Goal: Transaction & Acquisition: Purchase product/service

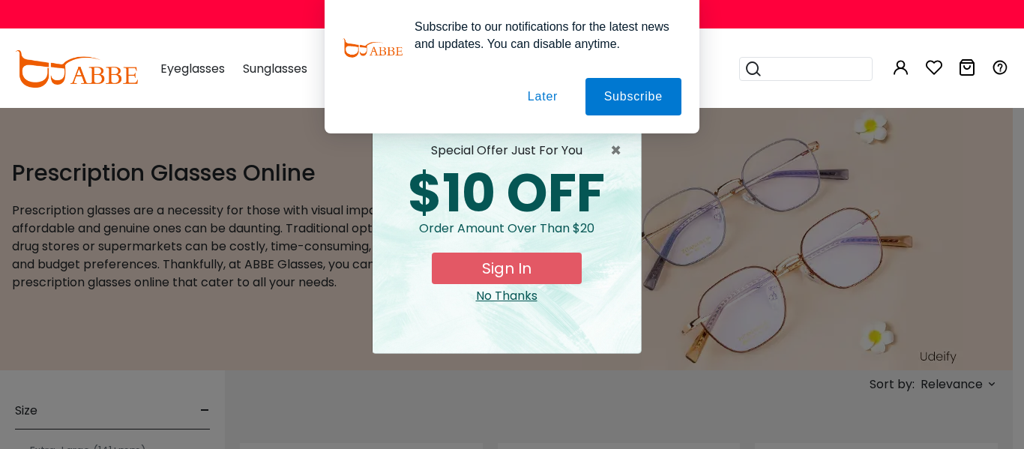
click at [509, 295] on div "No Thanks" at bounding box center [507, 296] width 244 height 18
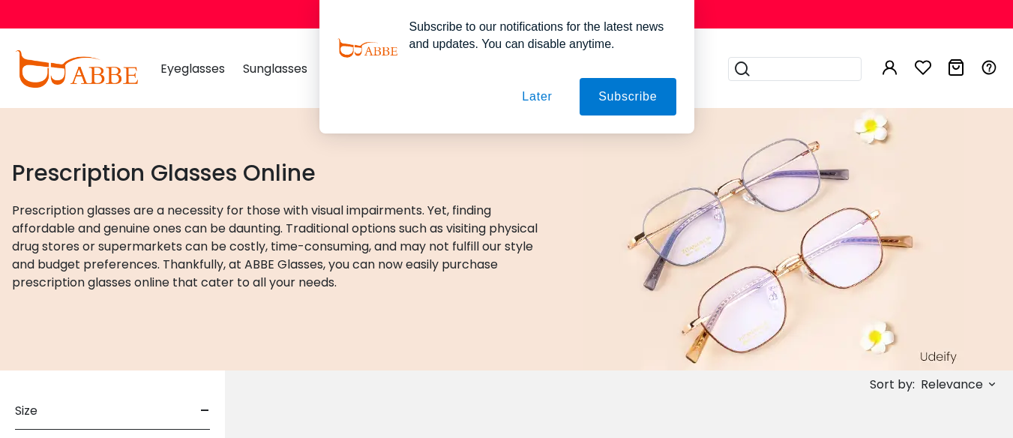
click at [0, 0] on button "Later" at bounding box center [0, 0] width 0 height 0
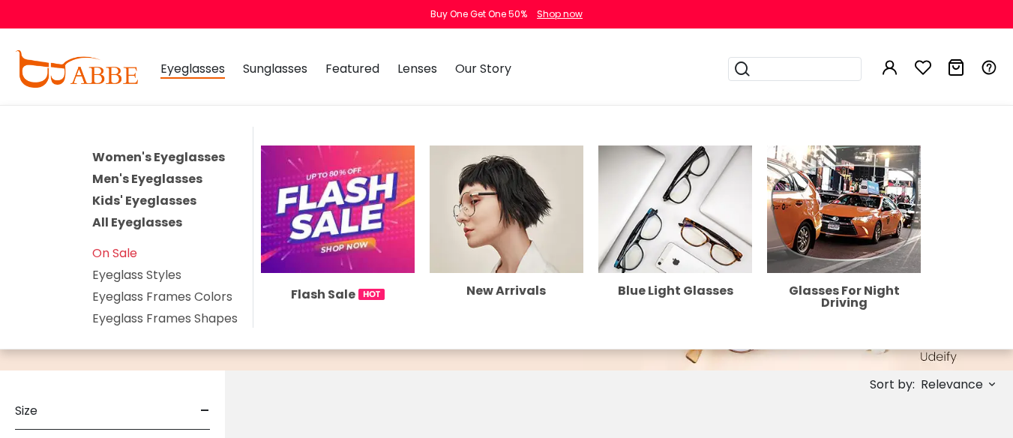
click at [160, 219] on link "All Eyeglasses" at bounding box center [137, 222] width 90 height 17
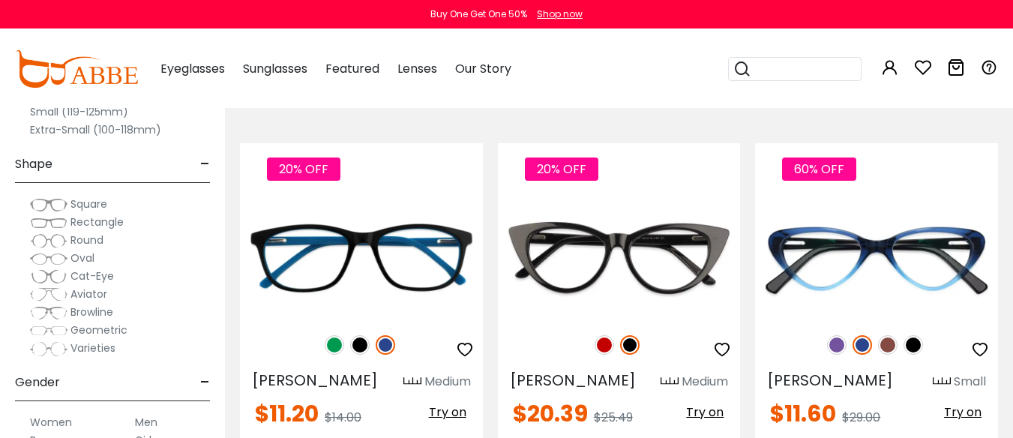
scroll to position [150, 0]
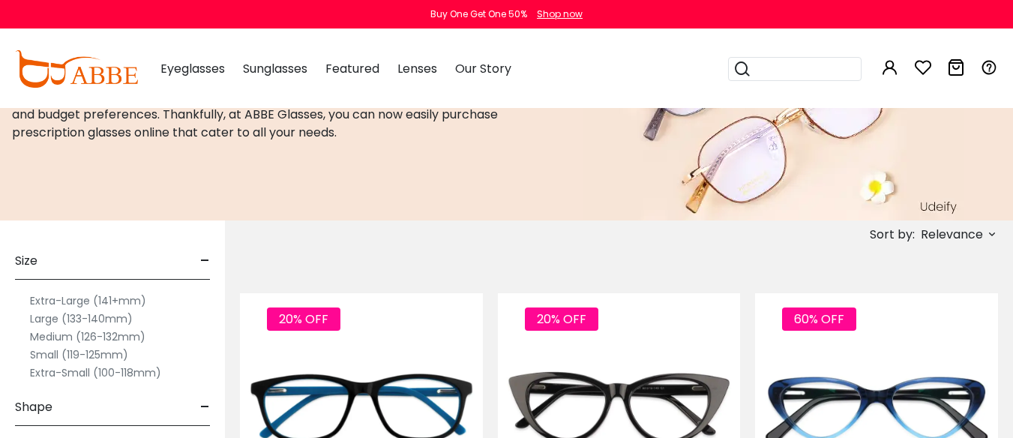
click at [72, 298] on label "Extra-Large (141+mm)" at bounding box center [88, 301] width 116 height 18
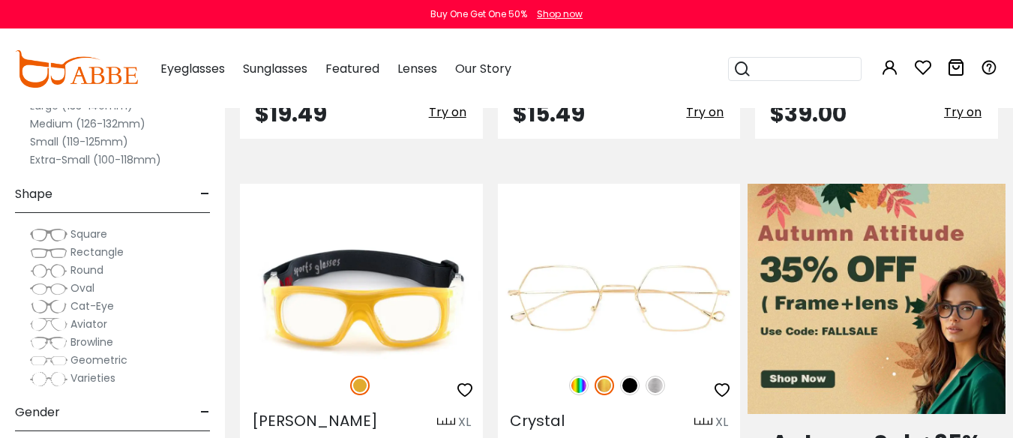
scroll to position [750, 0]
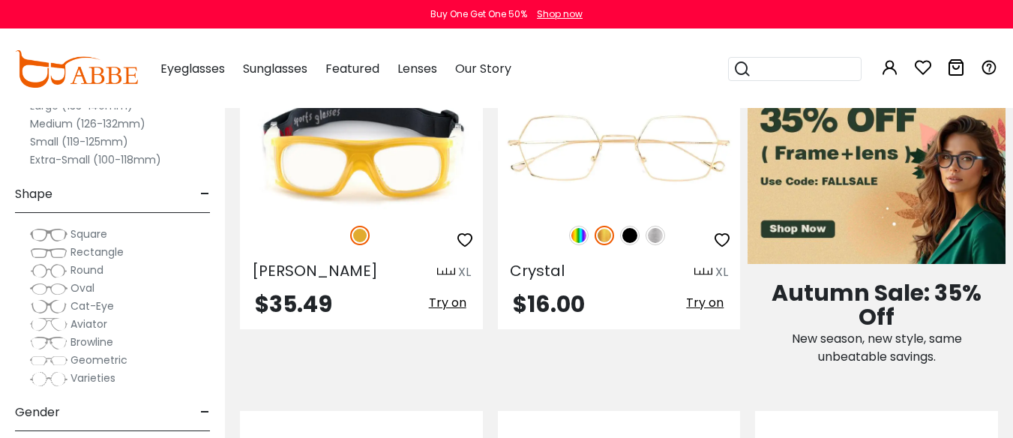
click at [204, 191] on span "-" at bounding box center [205, 194] width 10 height 36
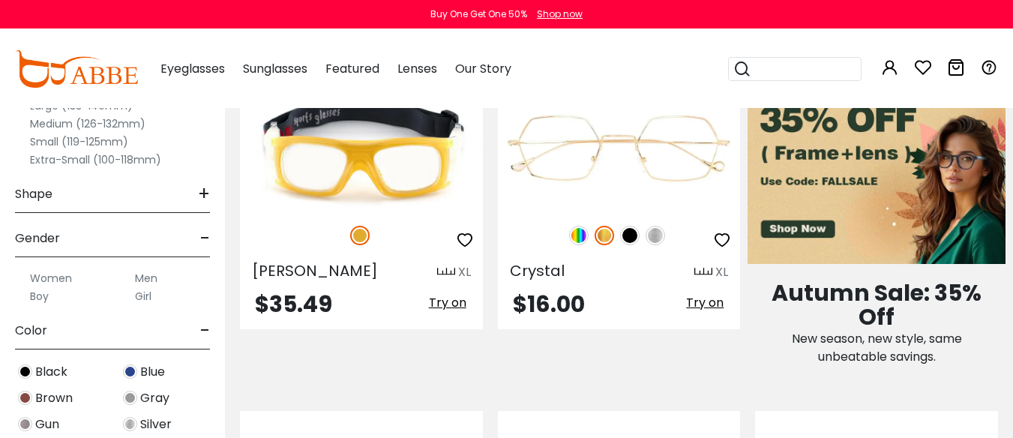
click at [206, 238] on span "-" at bounding box center [205, 238] width 10 height 36
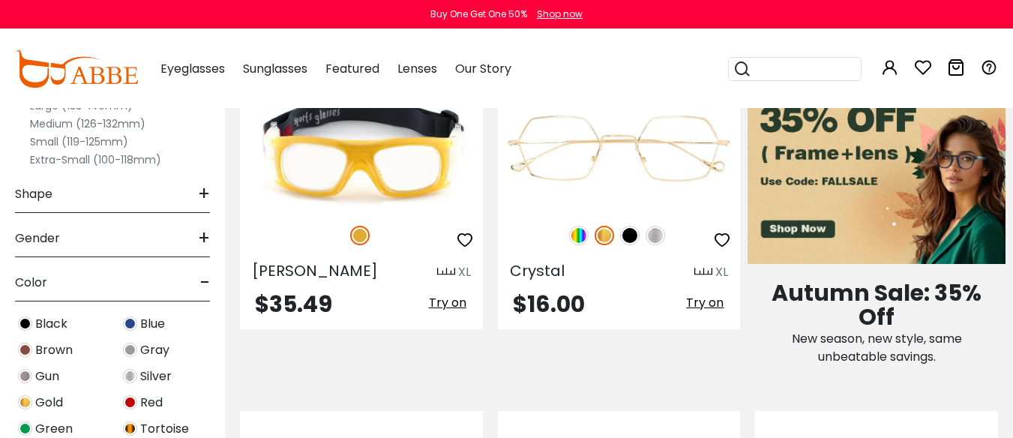
click at [204, 280] on span "-" at bounding box center [205, 283] width 10 height 36
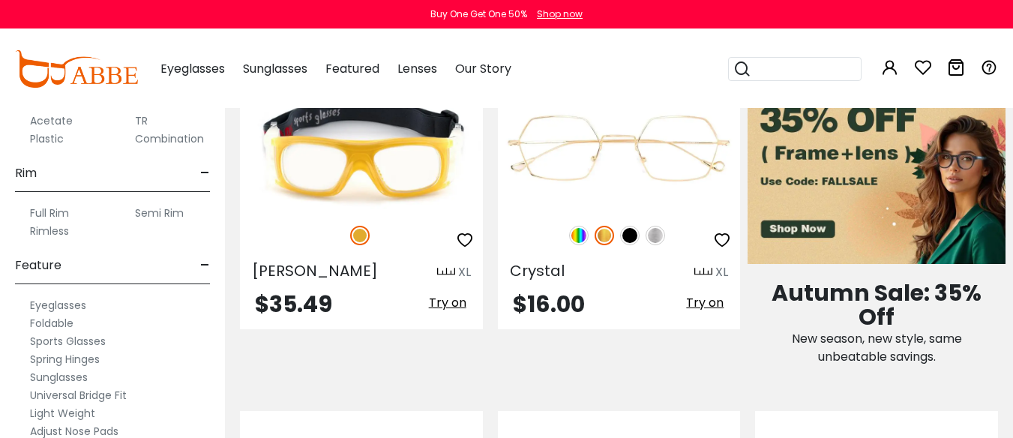
scroll to position [300, 0]
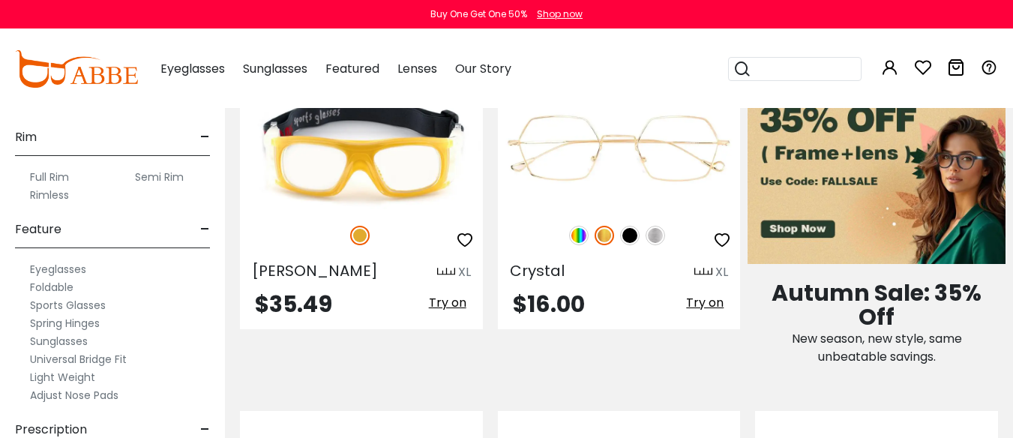
click at [54, 375] on label "Light Weight" at bounding box center [62, 377] width 65 height 18
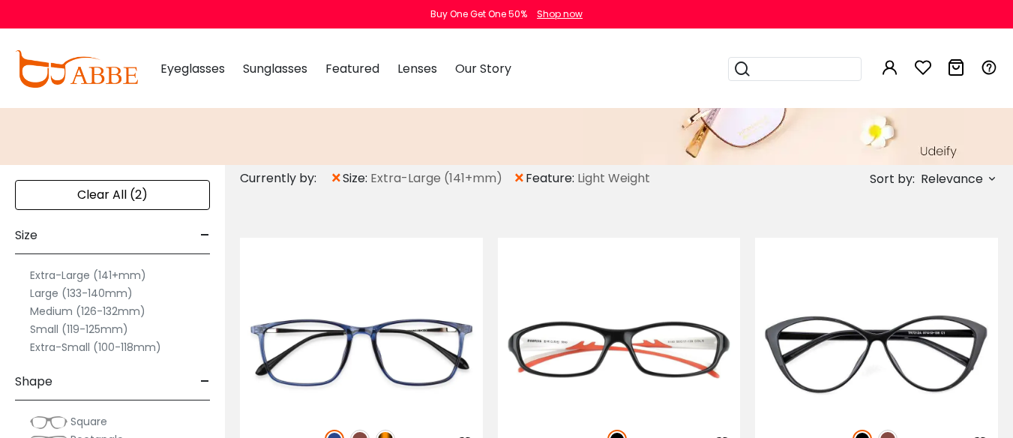
scroll to position [150, 0]
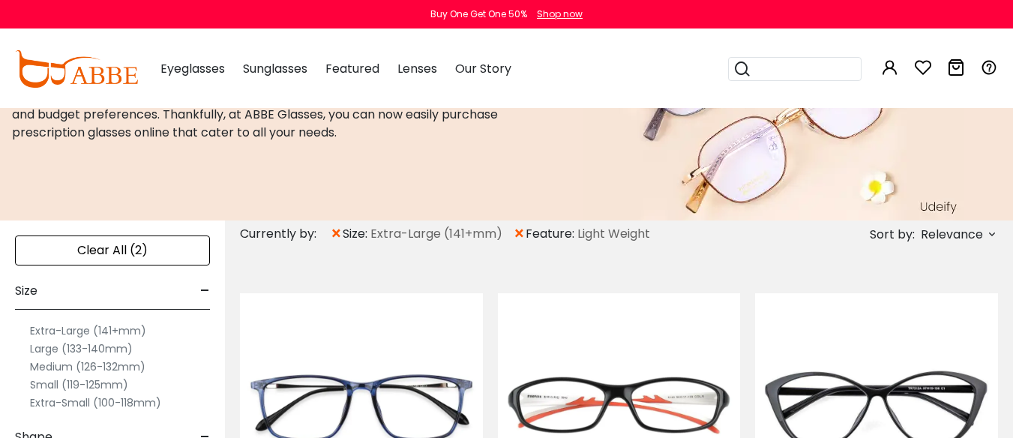
click at [331, 232] on span "×" at bounding box center [336, 233] width 13 height 27
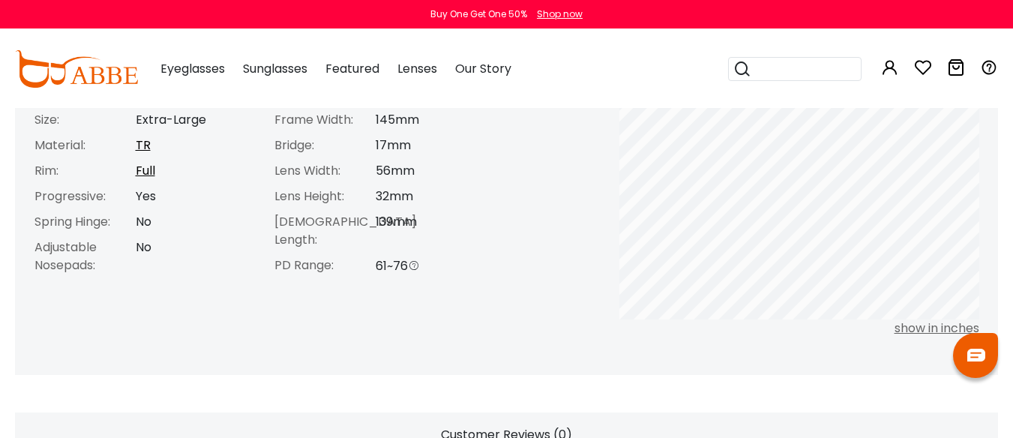
scroll to position [600, 0]
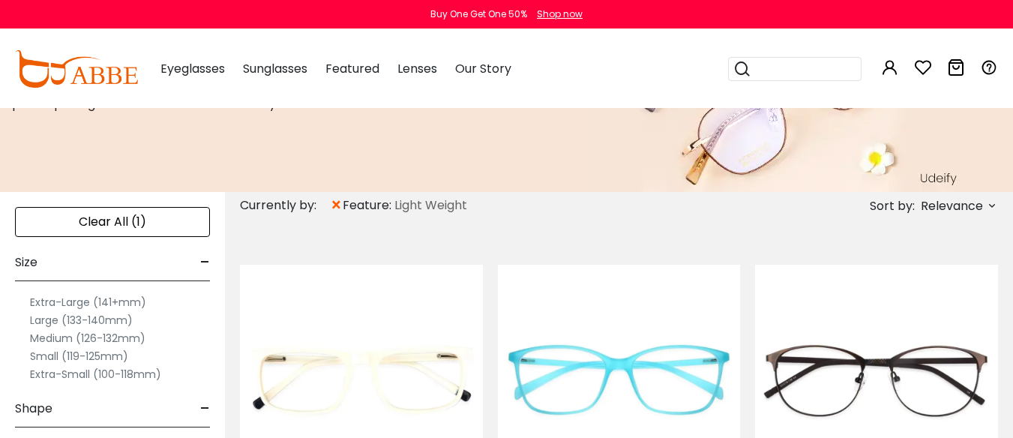
scroll to position [150, 0]
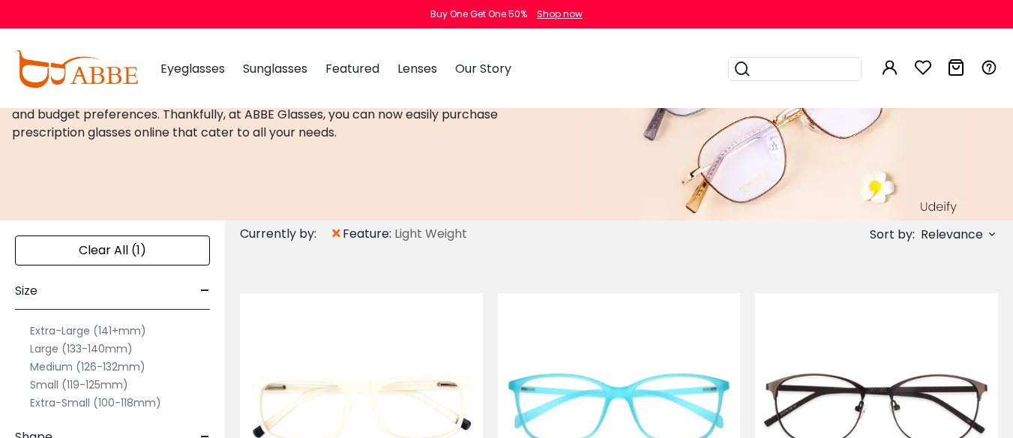
click at [100, 345] on label "Large (133-140mm)" at bounding box center [81, 349] width 103 height 18
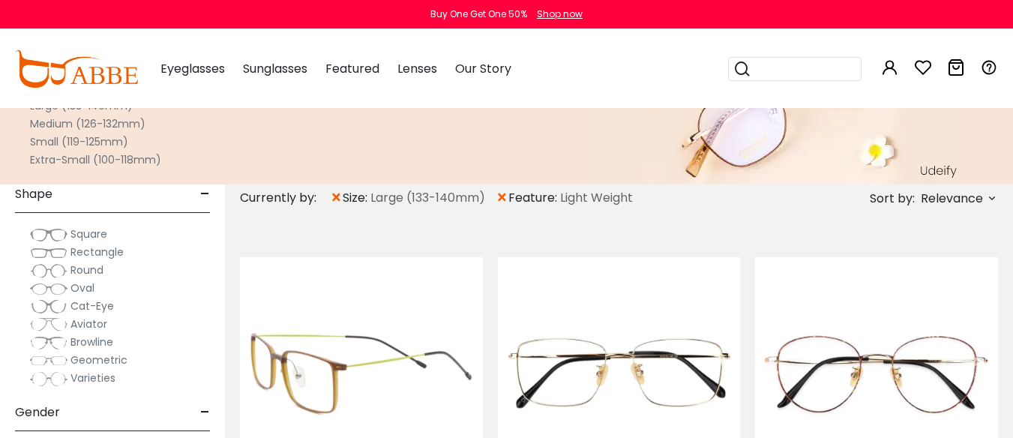
scroll to position [150, 0]
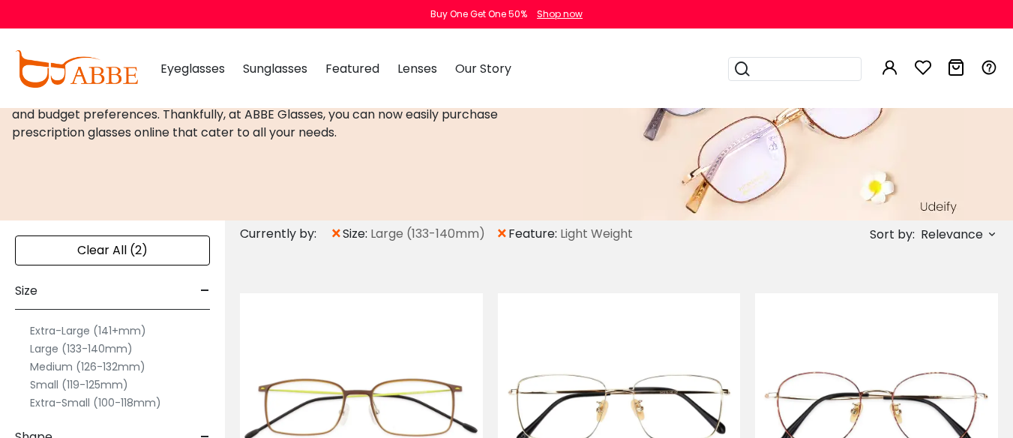
click at [502, 232] on span "×" at bounding box center [502, 233] width 13 height 27
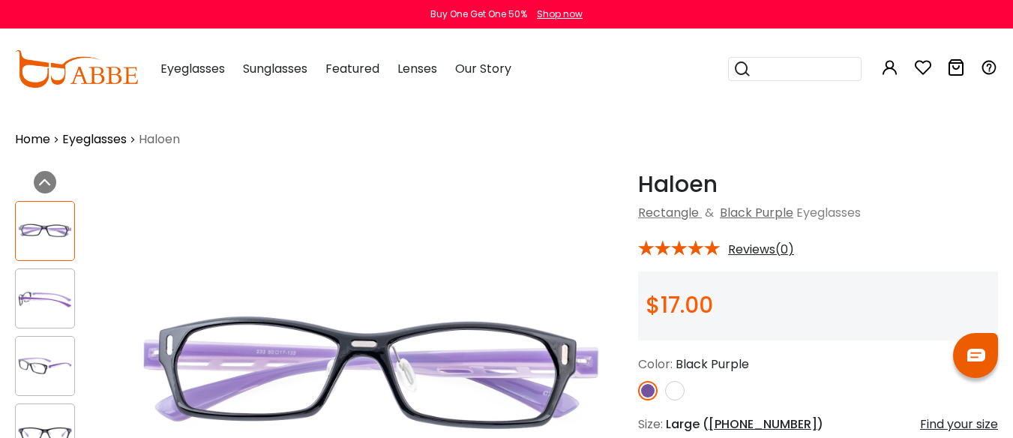
scroll to position [150, 0]
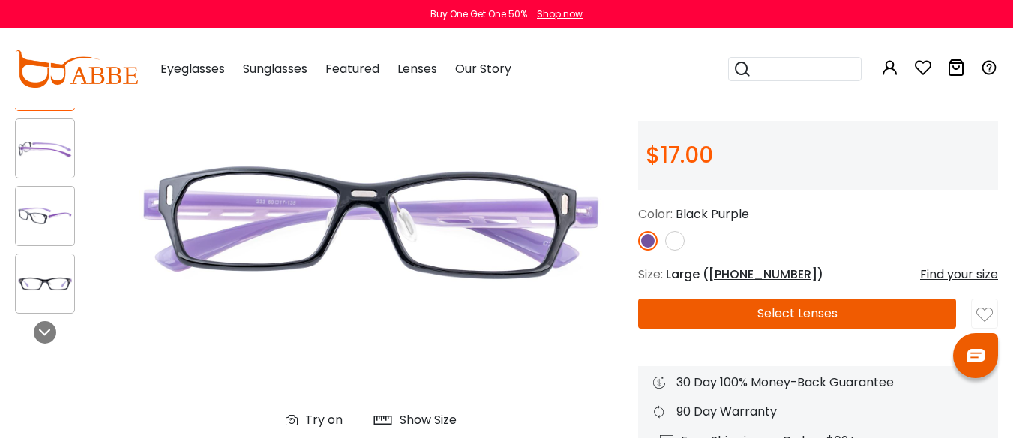
click at [675, 243] on img at bounding box center [674, 240] width 19 height 19
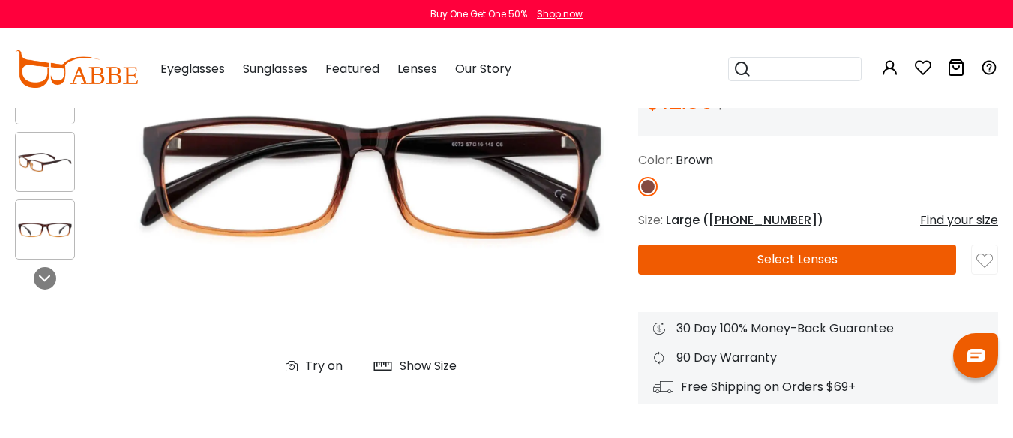
scroll to position [150, 0]
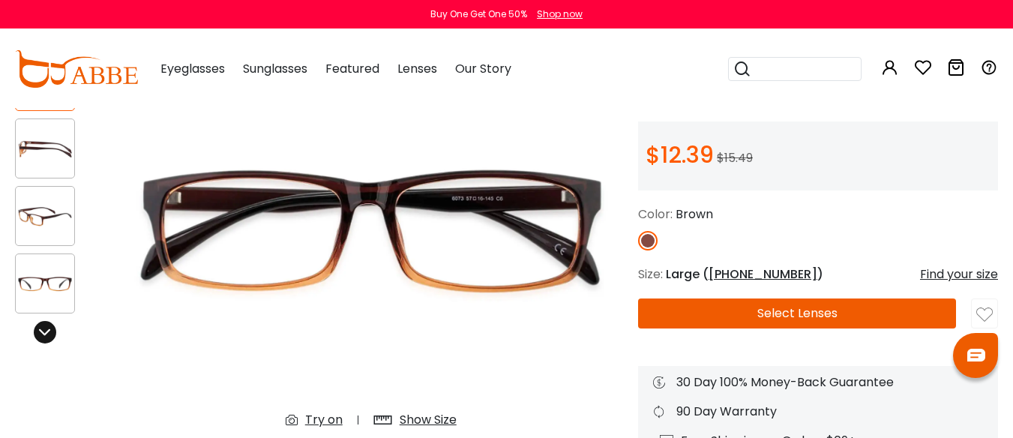
click at [50, 330] on icon at bounding box center [45, 332] width 12 height 12
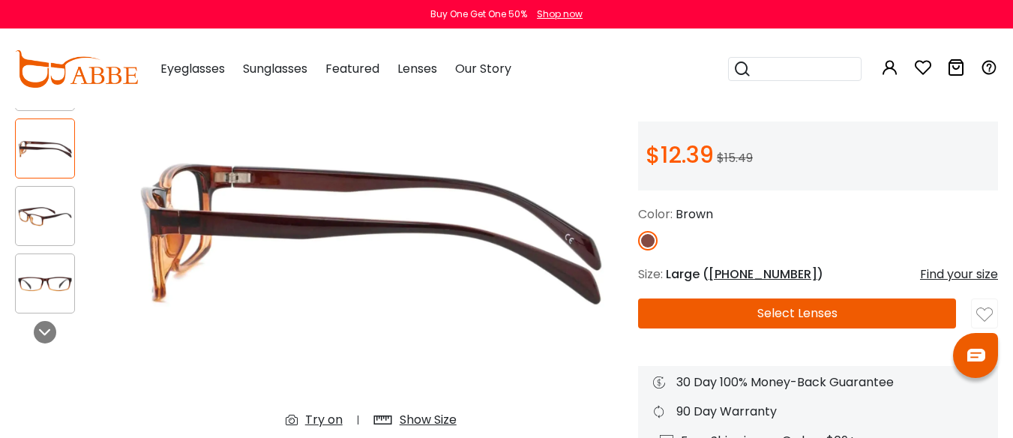
click at [433, 416] on div "Show Size" at bounding box center [428, 420] width 57 height 18
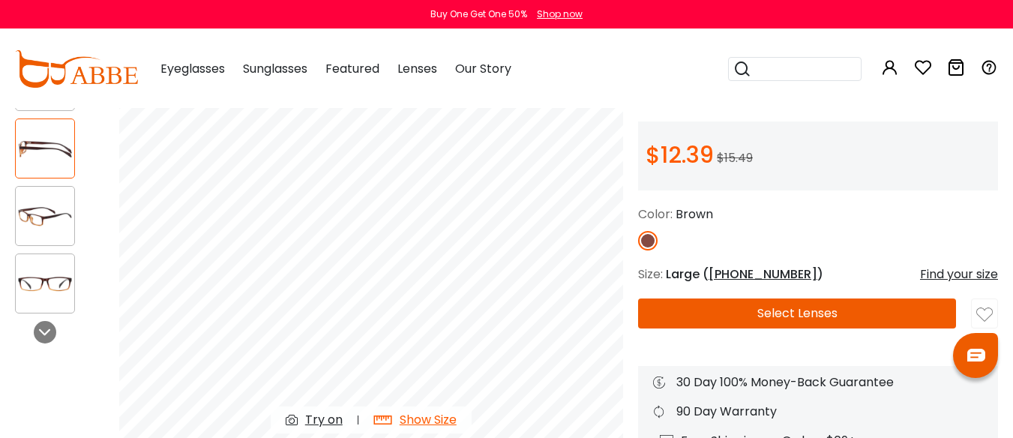
click at [47, 282] on img at bounding box center [45, 283] width 58 height 29
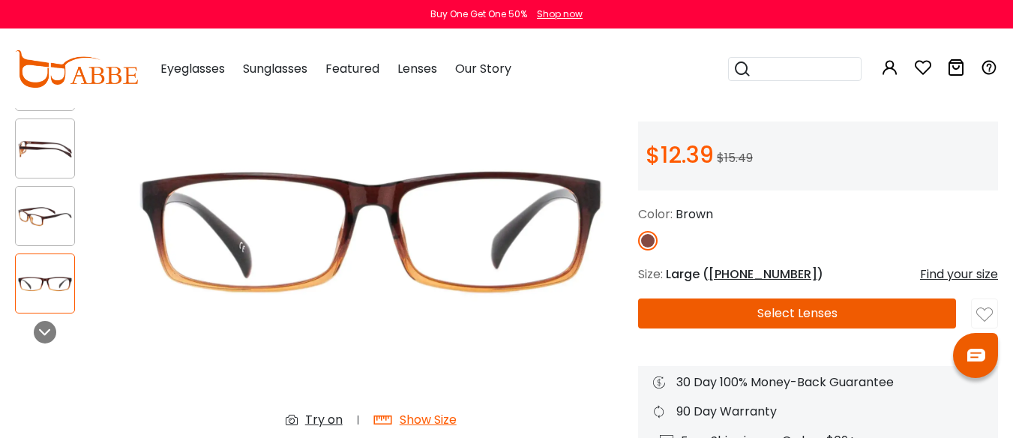
click at [436, 420] on div "Show Size" at bounding box center [428, 420] width 57 height 18
click at [436, 419] on div "Show Size" at bounding box center [428, 420] width 57 height 18
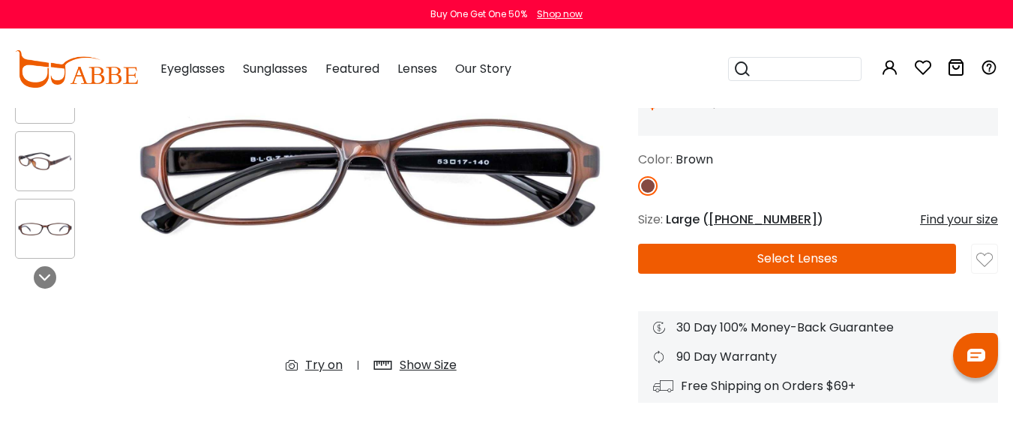
scroll to position [150, 0]
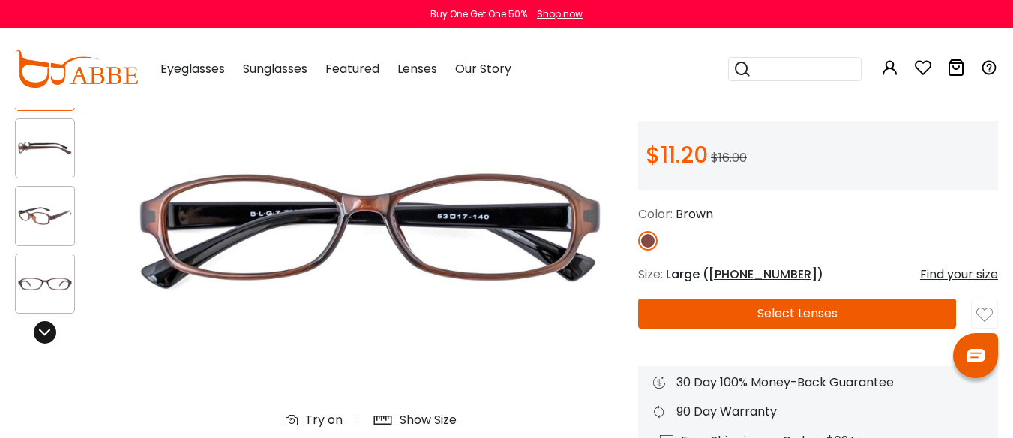
click at [50, 335] on icon at bounding box center [45, 332] width 12 height 12
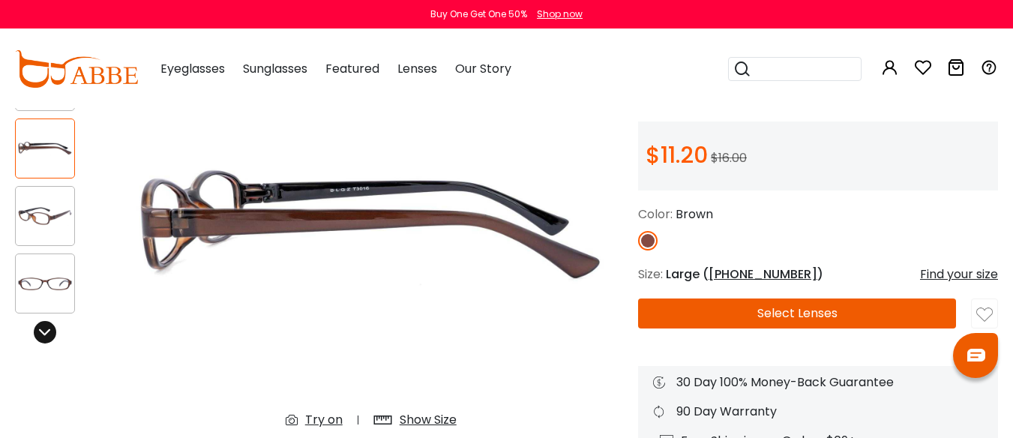
click at [44, 335] on icon at bounding box center [45, 332] width 12 height 12
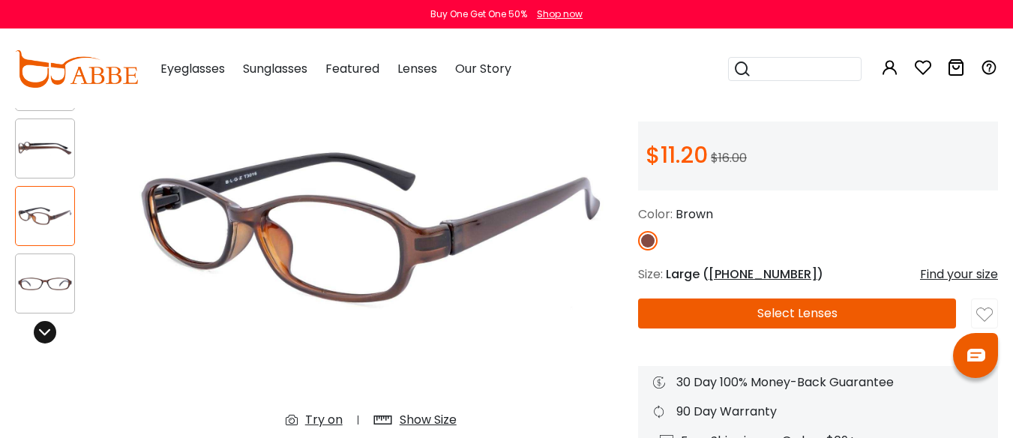
click at [44, 335] on icon at bounding box center [45, 332] width 12 height 12
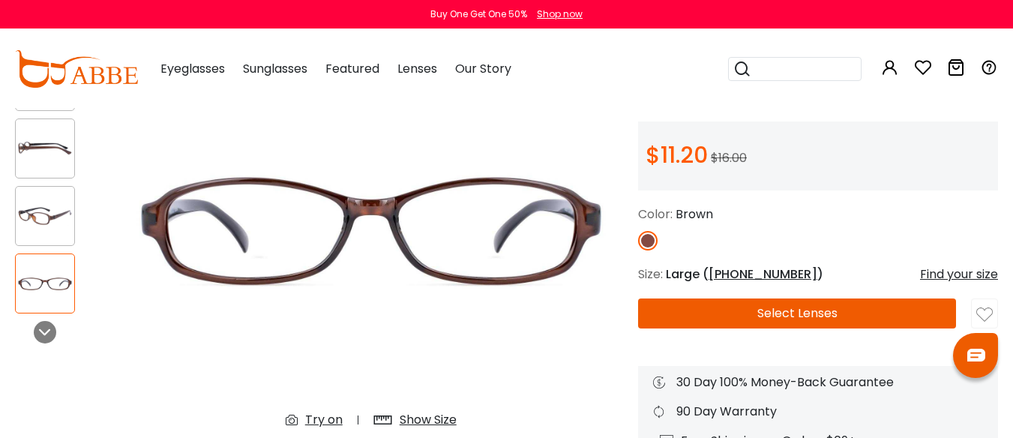
click at [52, 288] on img at bounding box center [45, 283] width 58 height 29
click at [53, 226] on img at bounding box center [45, 216] width 58 height 29
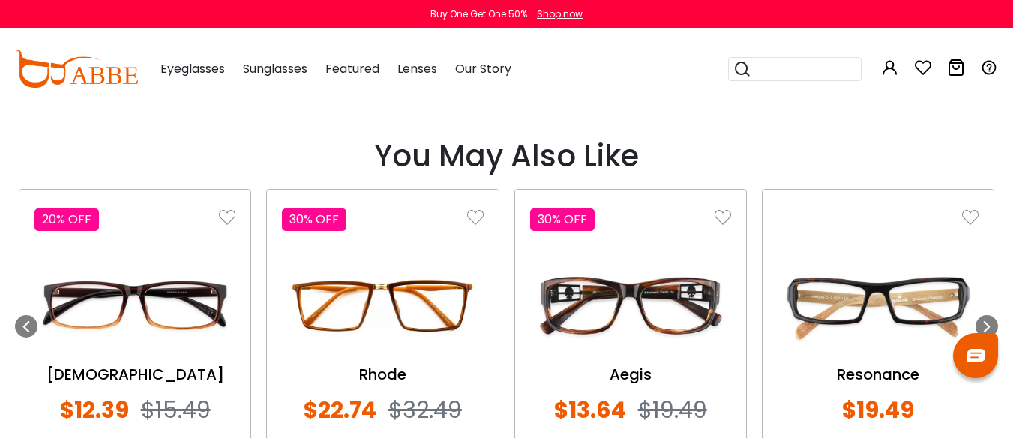
scroll to position [1199, 0]
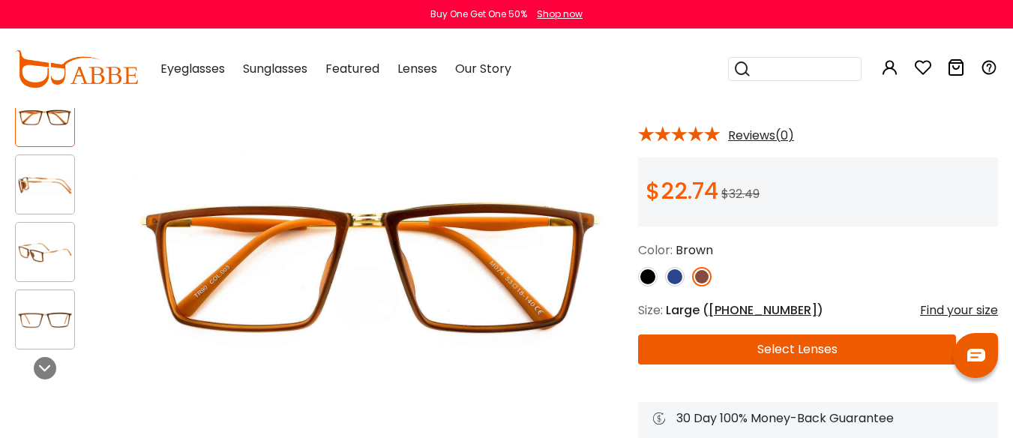
scroll to position [150, 0]
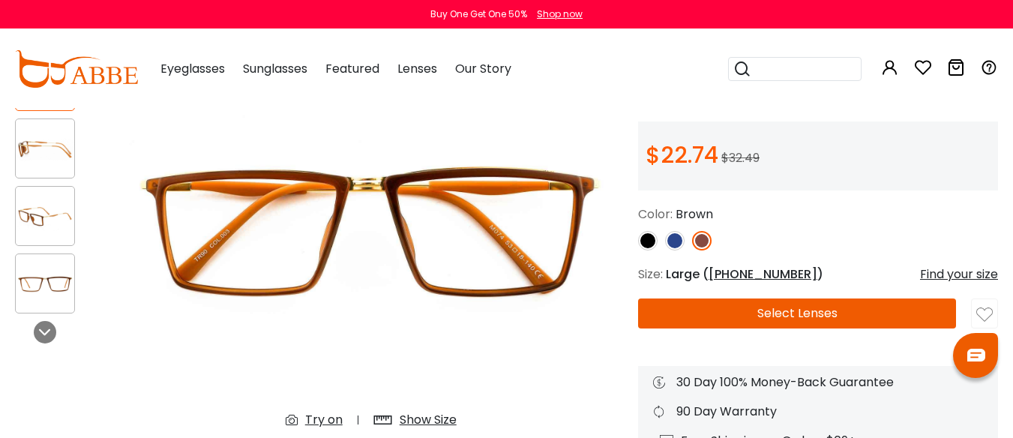
click at [646, 241] on img at bounding box center [647, 240] width 19 height 19
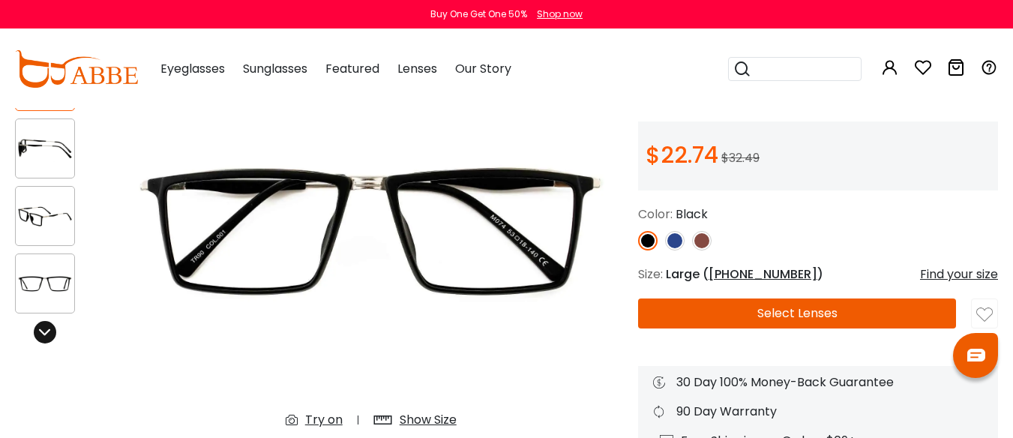
click at [44, 334] on icon at bounding box center [45, 332] width 12 height 12
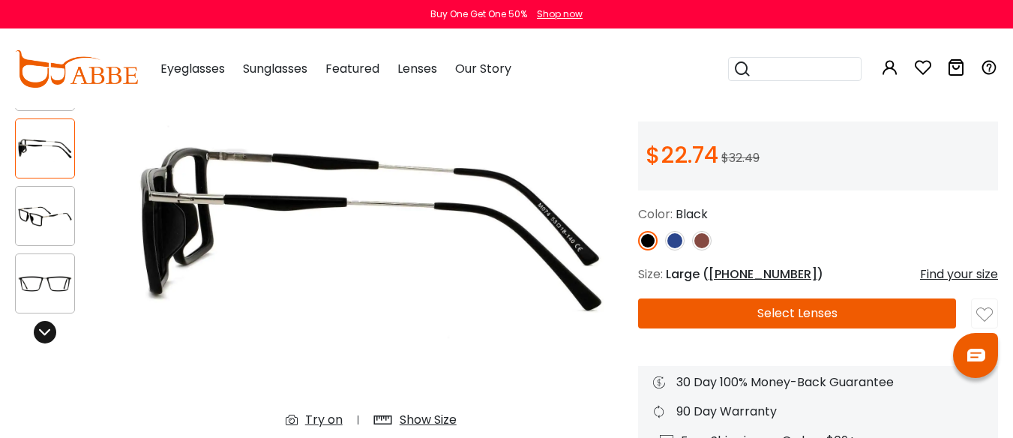
click at [41, 334] on icon at bounding box center [45, 332] width 12 height 12
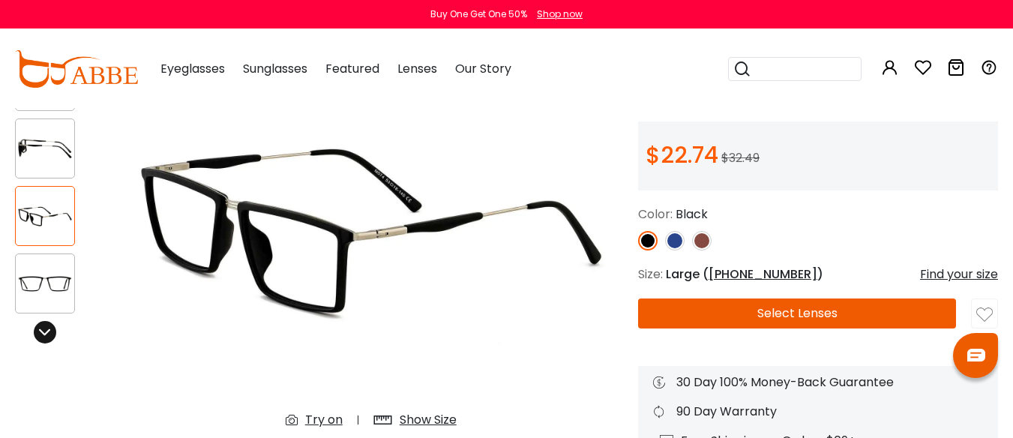
click at [41, 334] on icon at bounding box center [45, 332] width 12 height 12
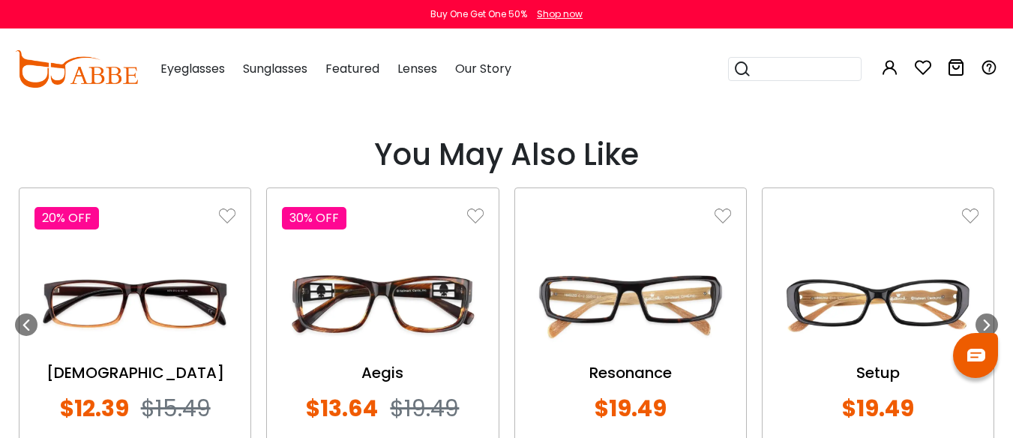
scroll to position [1199, 0]
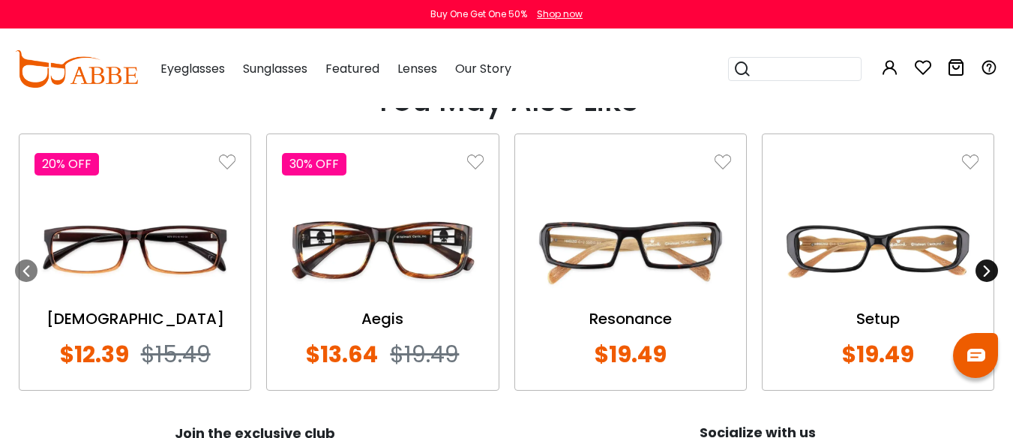
click at [987, 273] on icon at bounding box center [987, 271] width 12 height 12
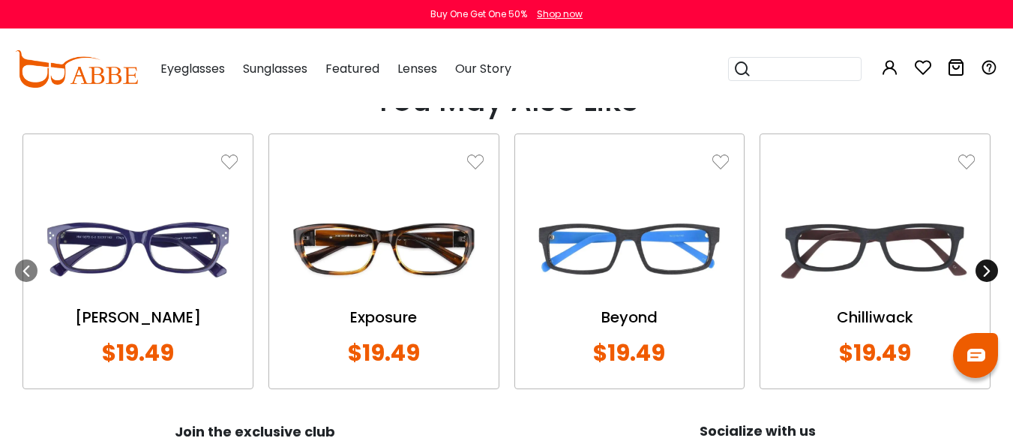
click at [987, 273] on icon at bounding box center [987, 271] width 12 height 12
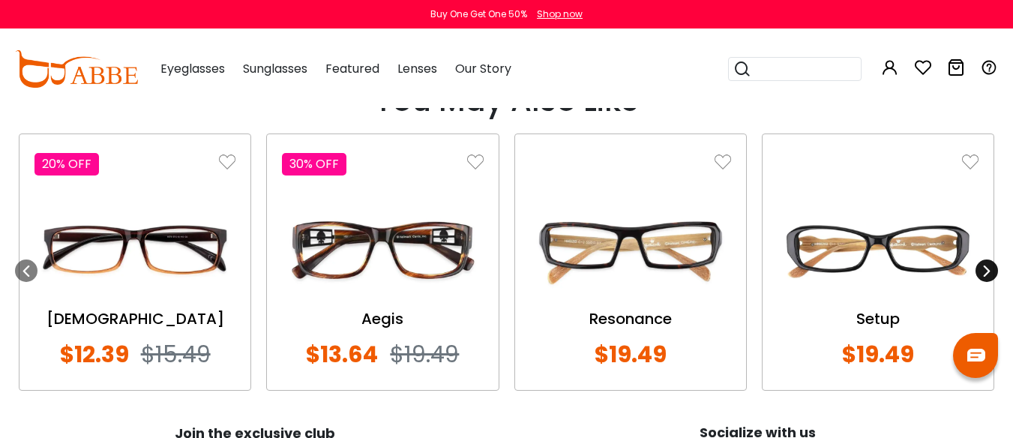
click at [987, 273] on icon at bounding box center [987, 271] width 12 height 12
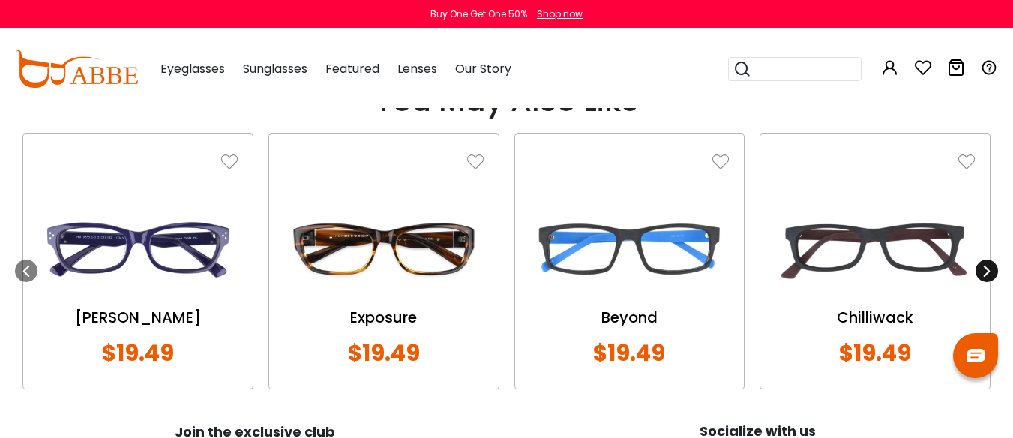
click at [987, 273] on icon at bounding box center [987, 271] width 12 height 12
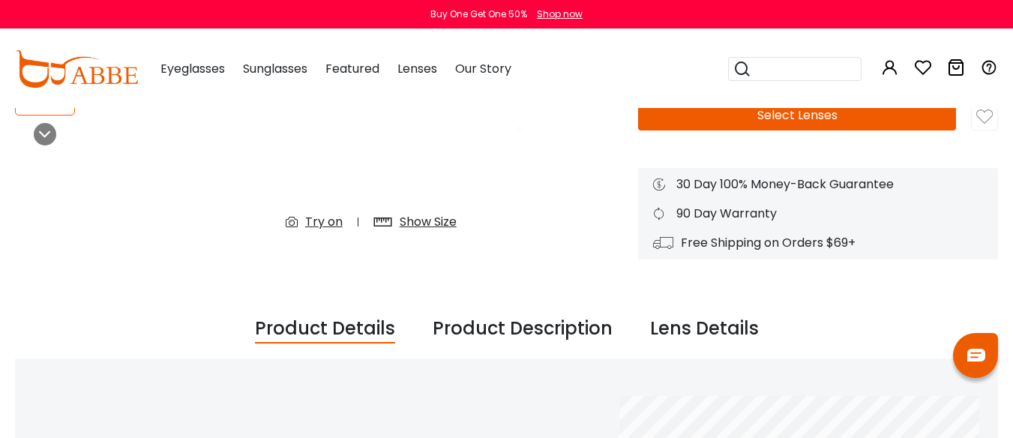
scroll to position [150, 0]
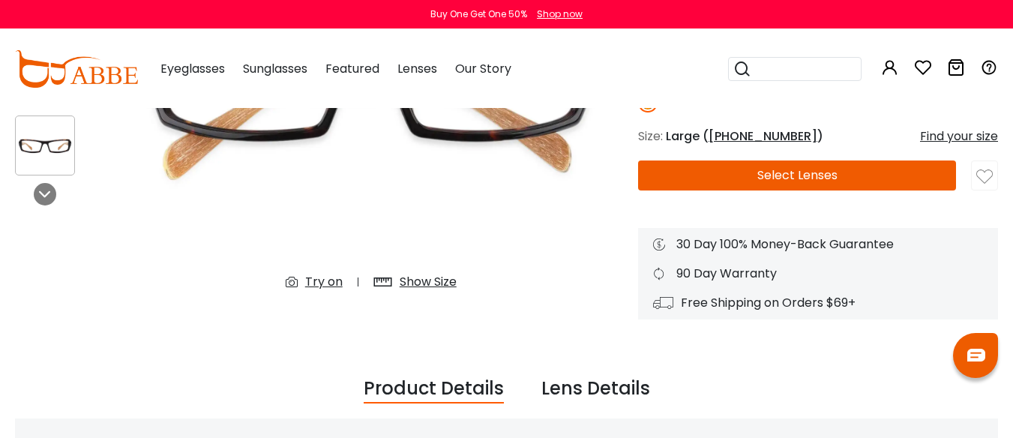
scroll to position [150, 0]
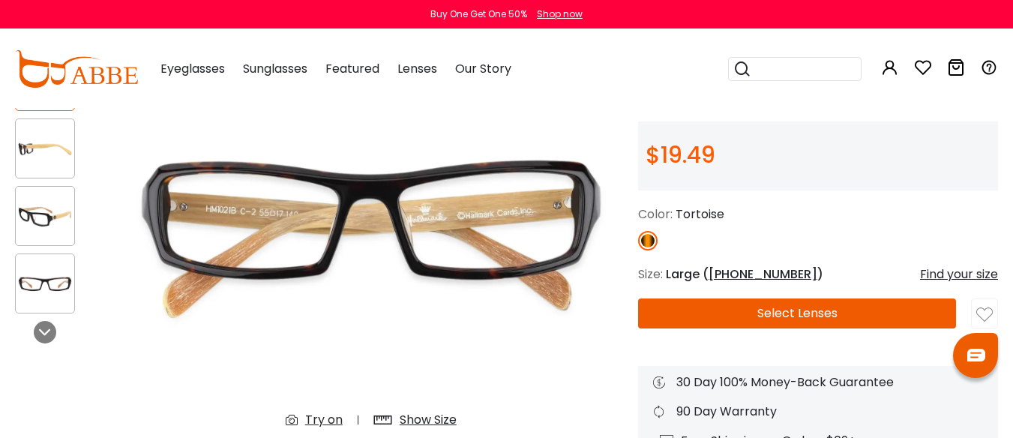
click at [40, 220] on img at bounding box center [45, 216] width 58 height 29
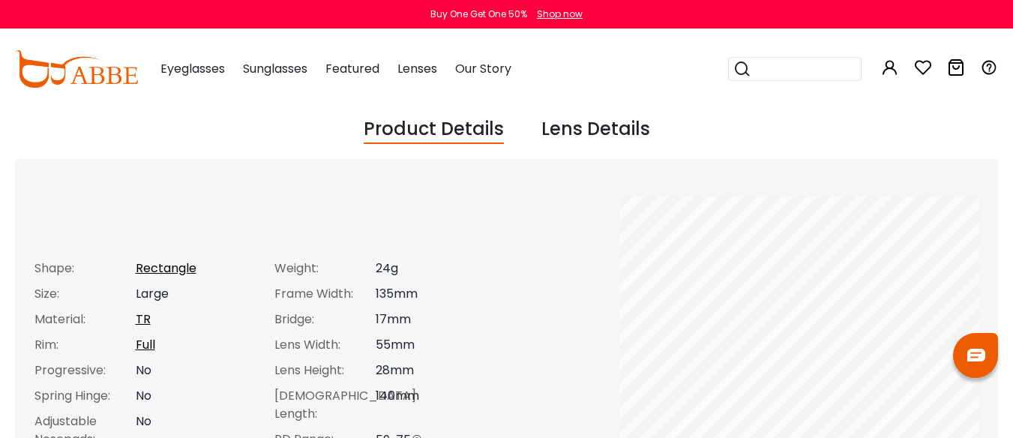
scroll to position [600, 0]
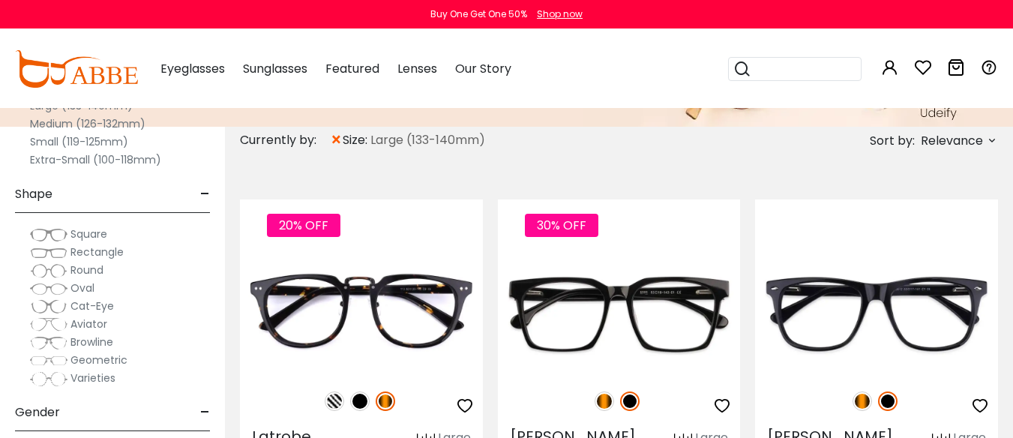
scroll to position [300, 0]
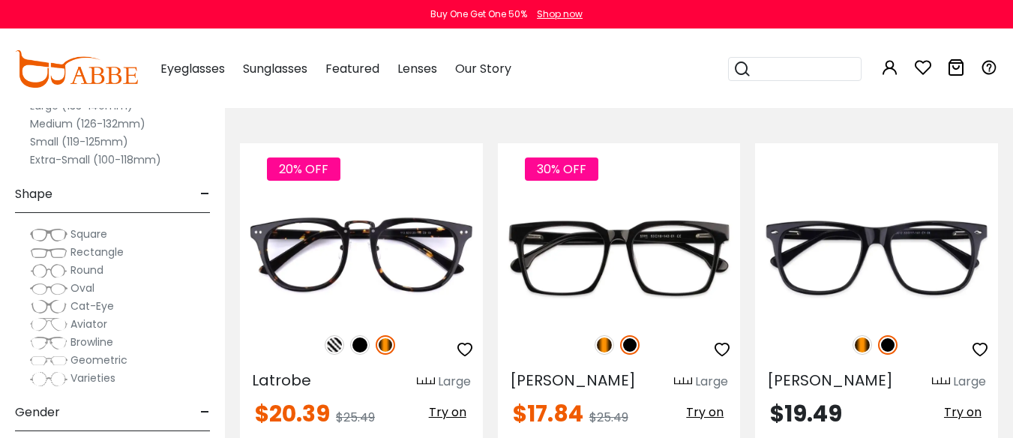
click at [79, 286] on span "Oval" at bounding box center [82, 287] width 24 height 15
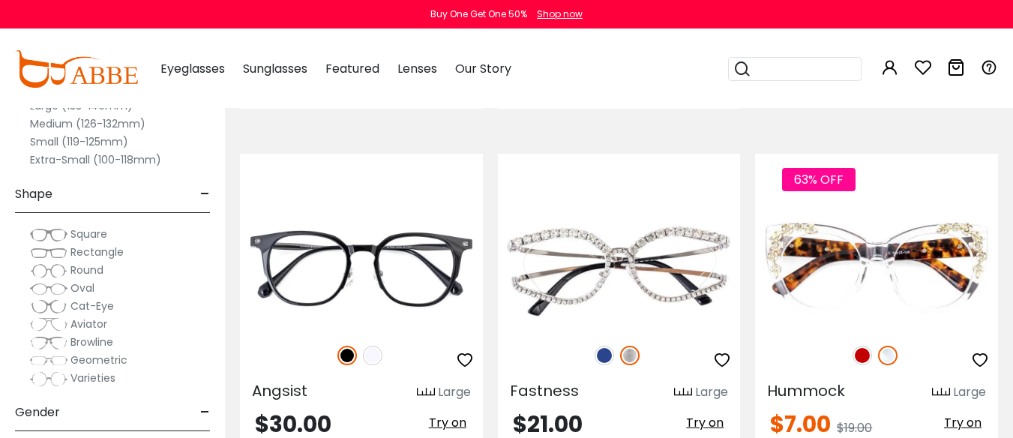
scroll to position [1799, 0]
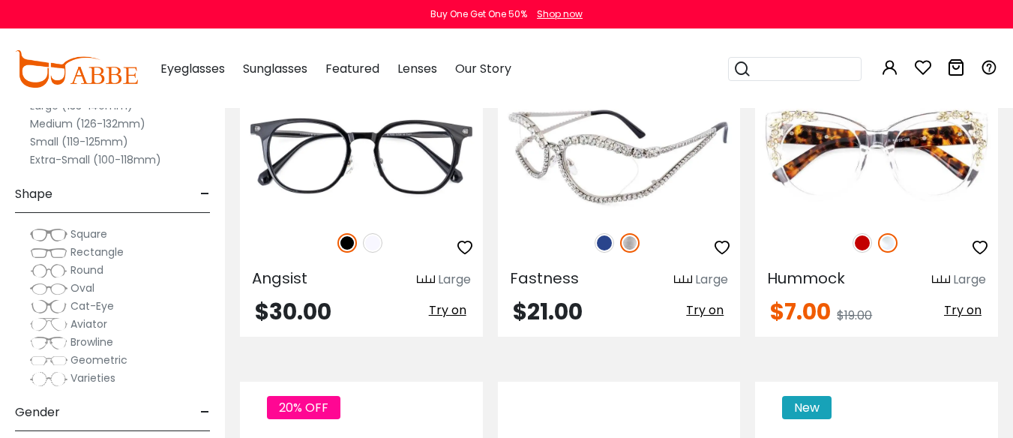
click at [604, 244] on img at bounding box center [603, 242] width 19 height 19
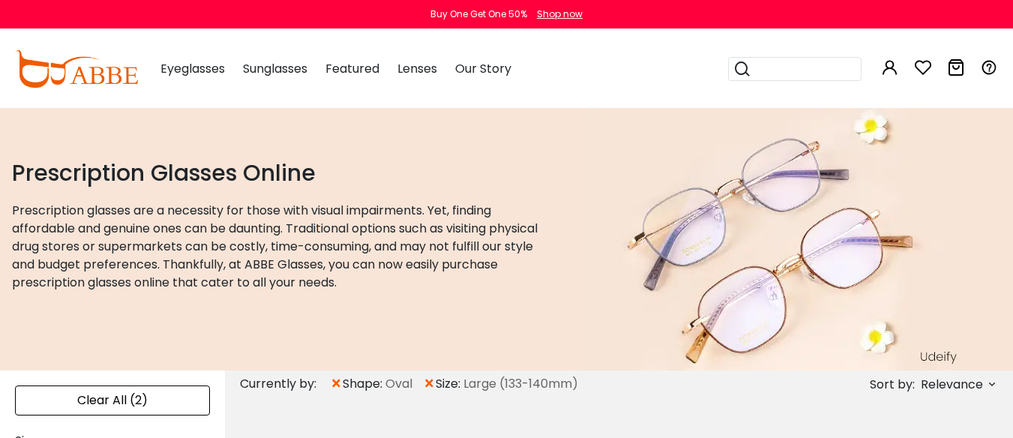
scroll to position [150, 0]
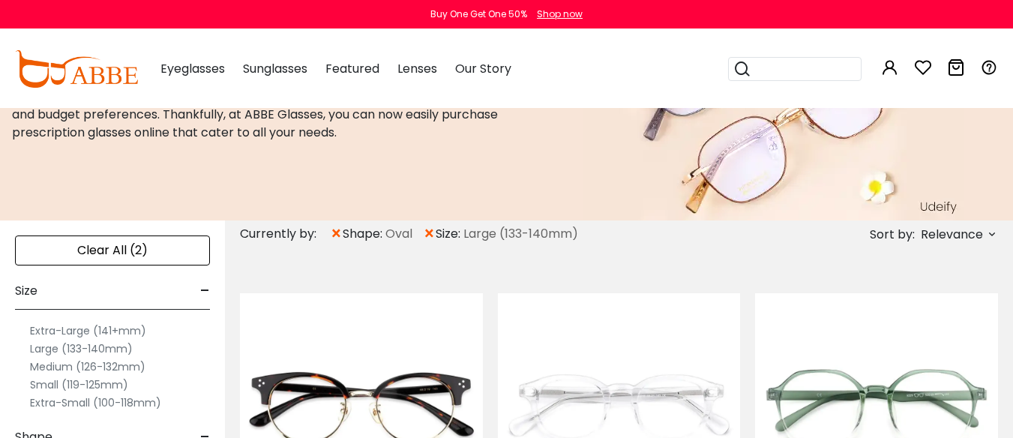
click at [339, 236] on span "×" at bounding box center [336, 233] width 13 height 27
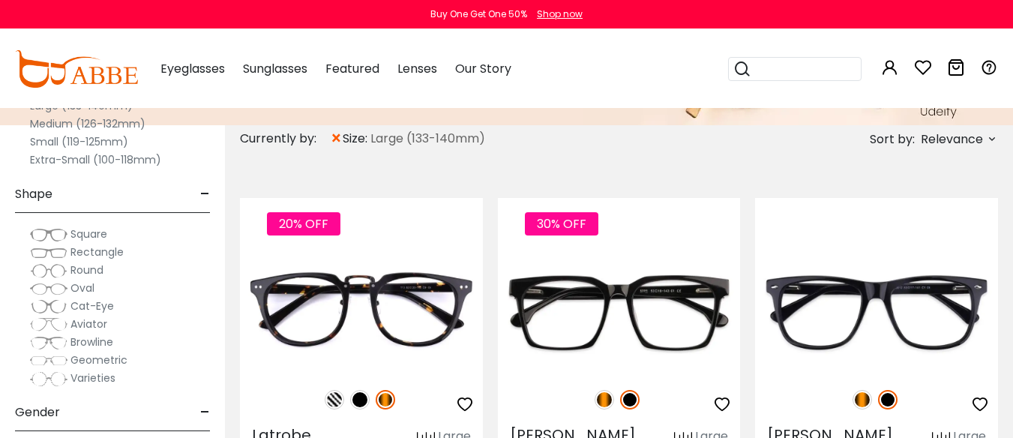
scroll to position [300, 0]
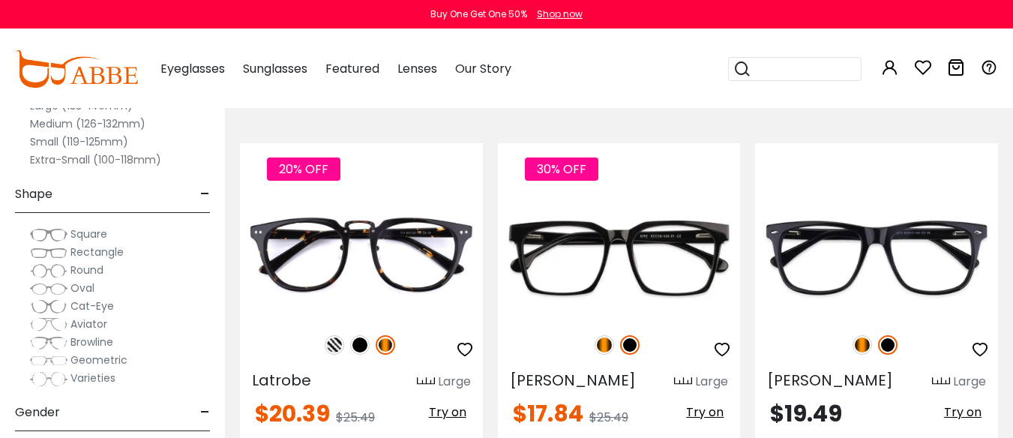
click at [70, 252] on span "Rectangle" at bounding box center [96, 251] width 53 height 15
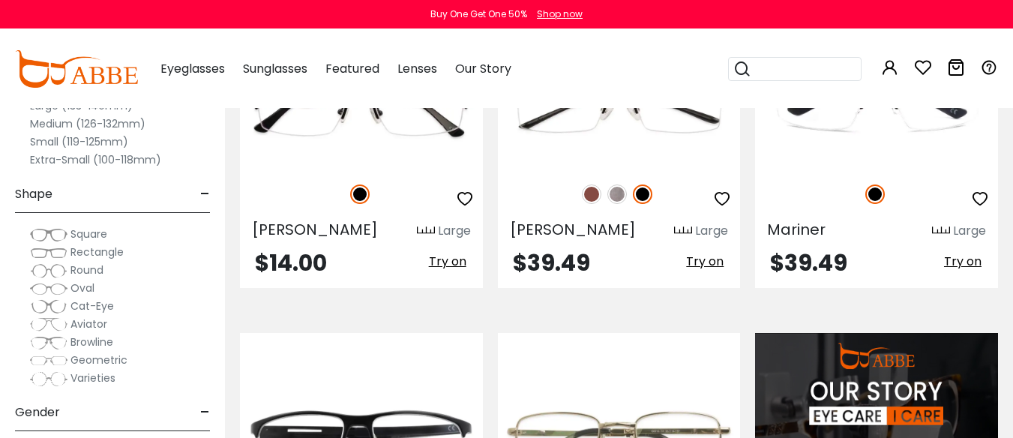
scroll to position [1199, 0]
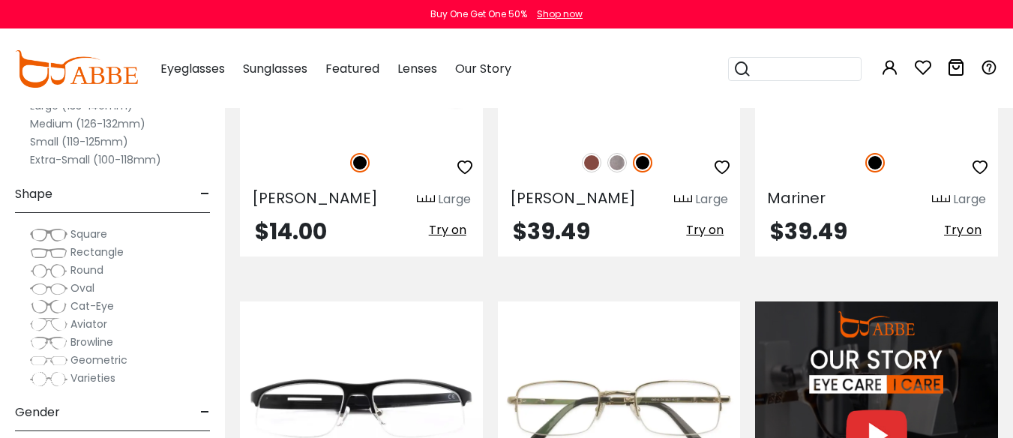
click at [202, 193] on span "-" at bounding box center [205, 194] width 10 height 36
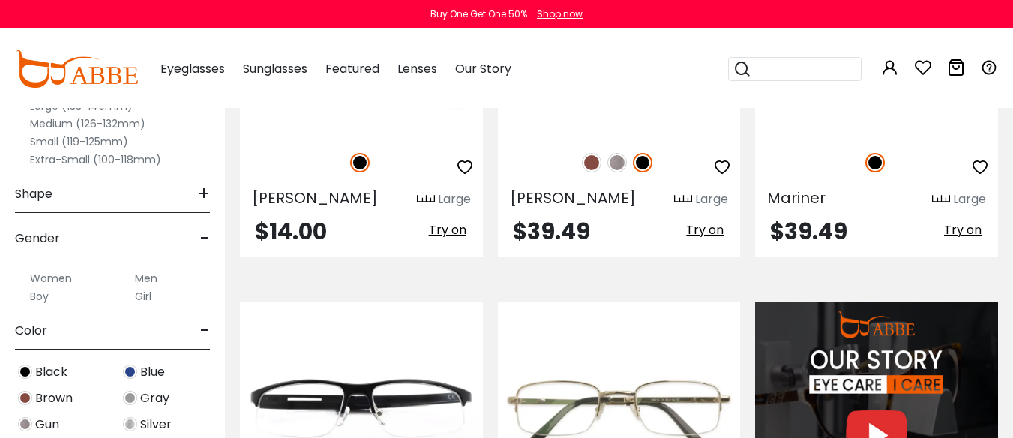
click at [205, 240] on span "-" at bounding box center [205, 238] width 10 height 36
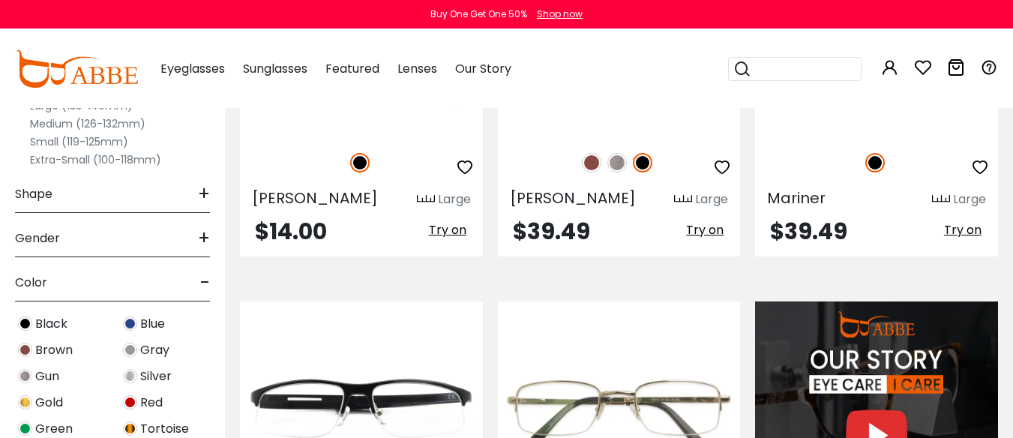
click at [206, 281] on span "-" at bounding box center [205, 283] width 10 height 36
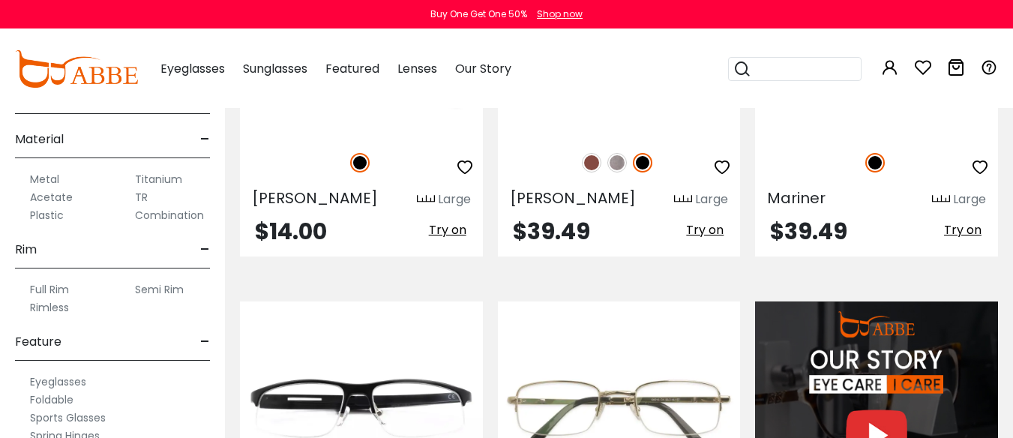
scroll to position [300, 0]
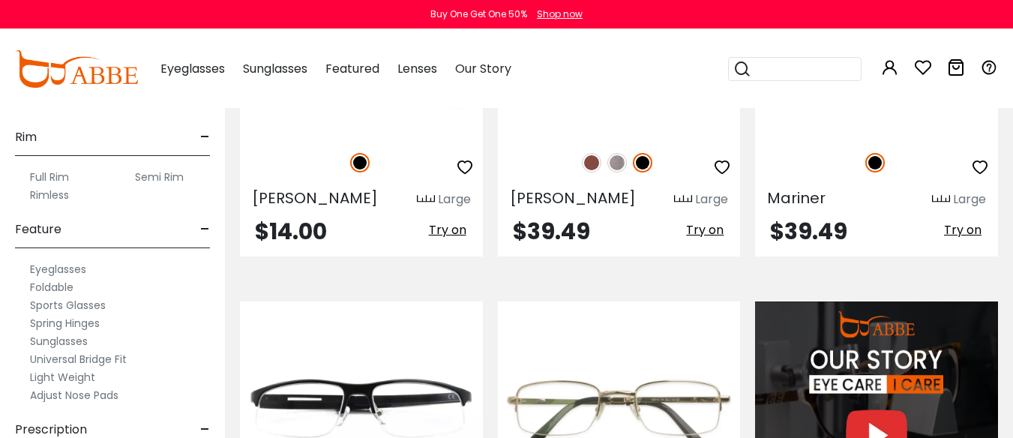
click at [50, 176] on label "Full Rim" at bounding box center [49, 177] width 39 height 18
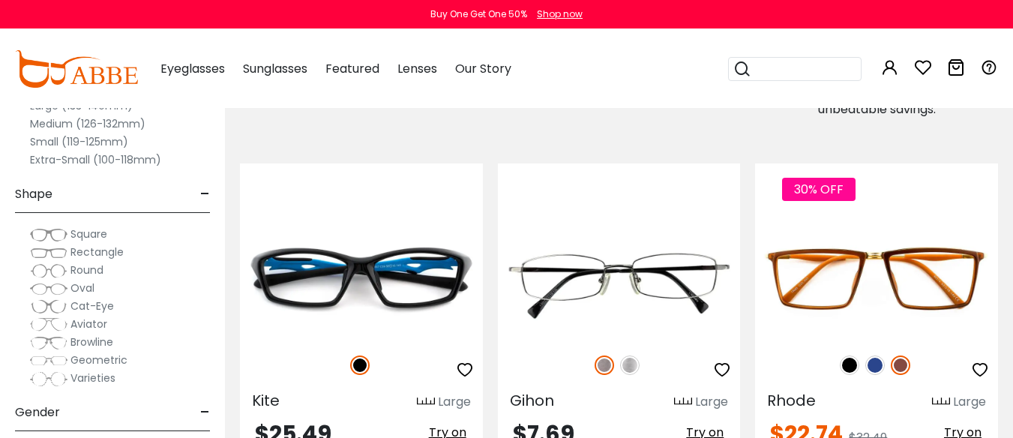
scroll to position [1050, 0]
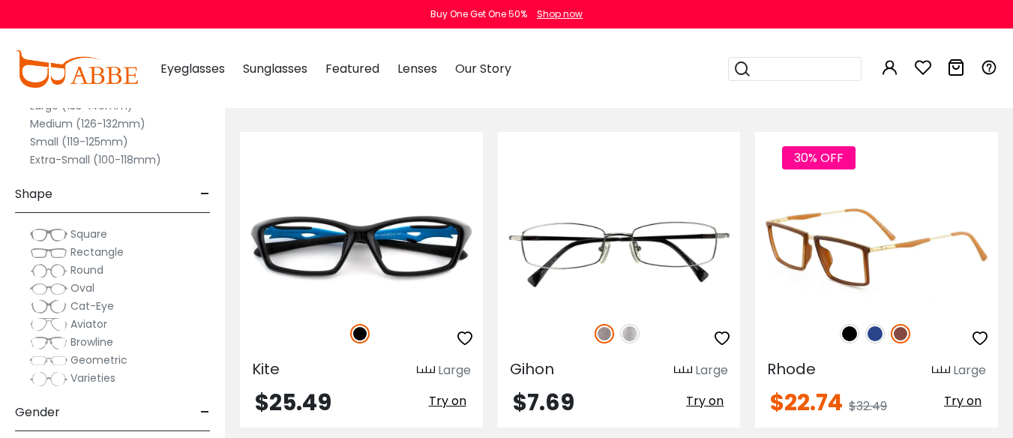
click at [851, 324] on img at bounding box center [849, 333] width 19 height 19
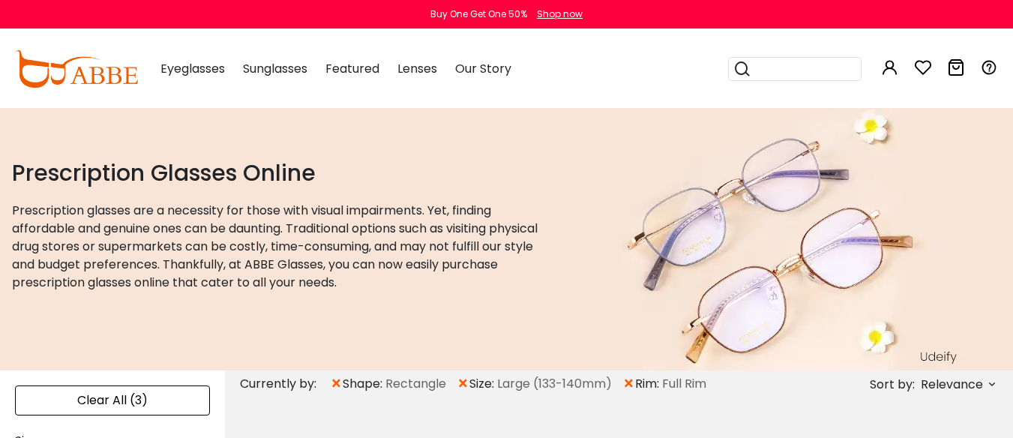
scroll to position [150, 0]
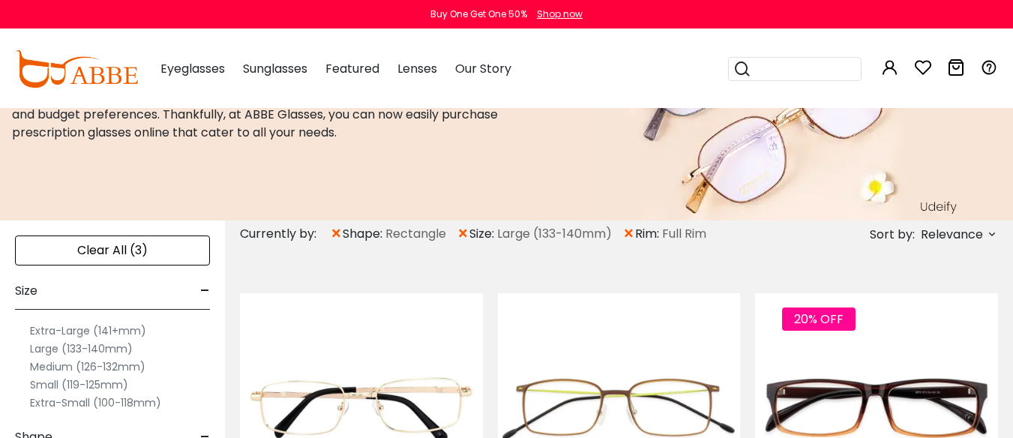
click at [335, 228] on span "×" at bounding box center [336, 233] width 13 height 27
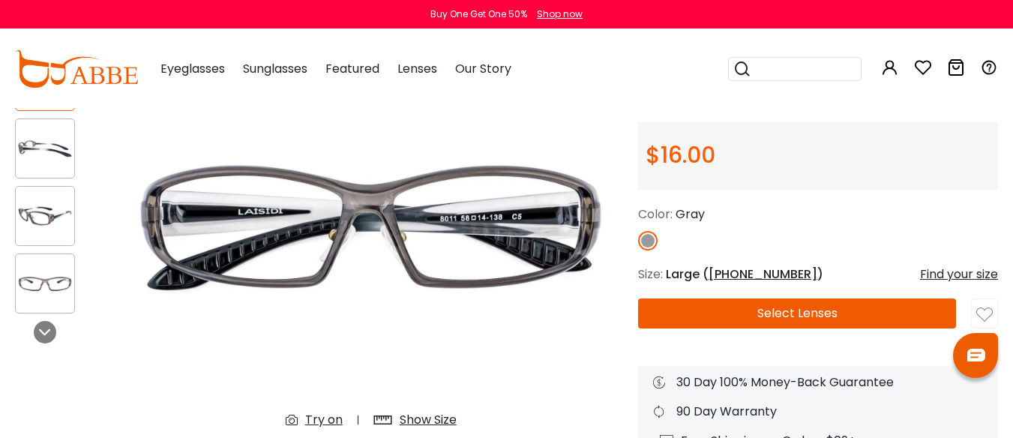
scroll to position [300, 0]
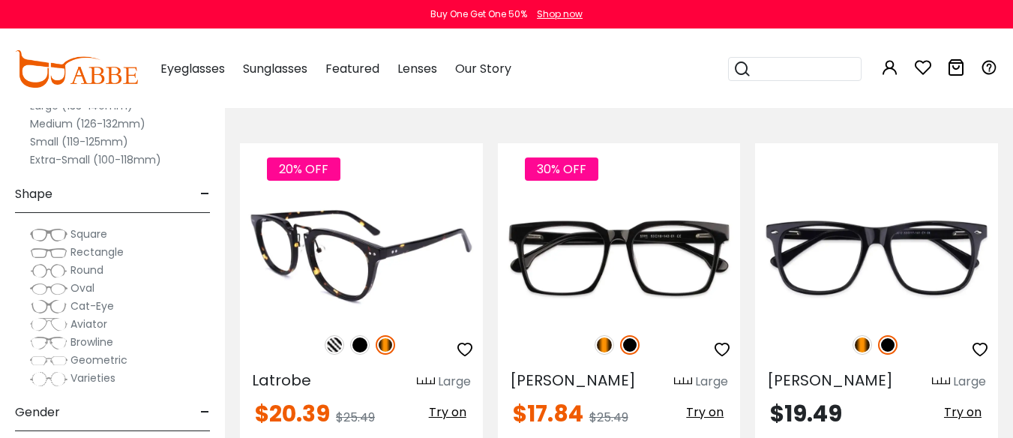
scroll to position [450, 0]
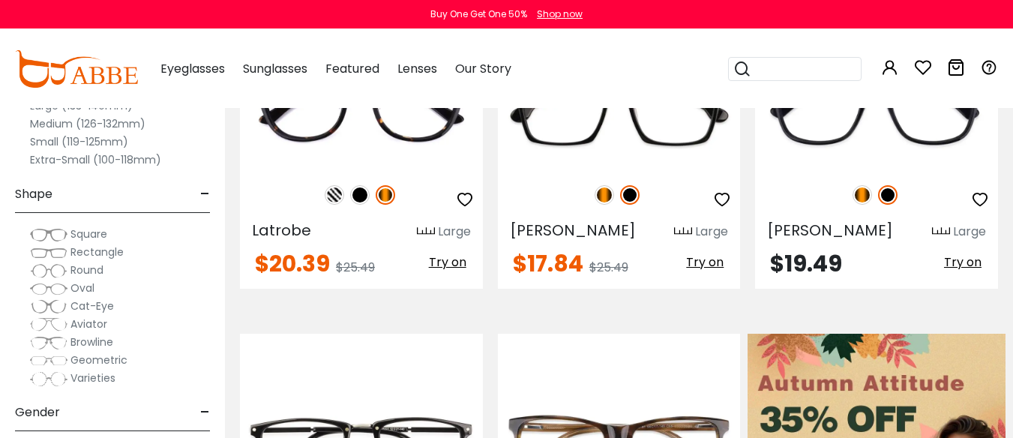
click at [60, 289] on img at bounding box center [48, 288] width 37 height 15
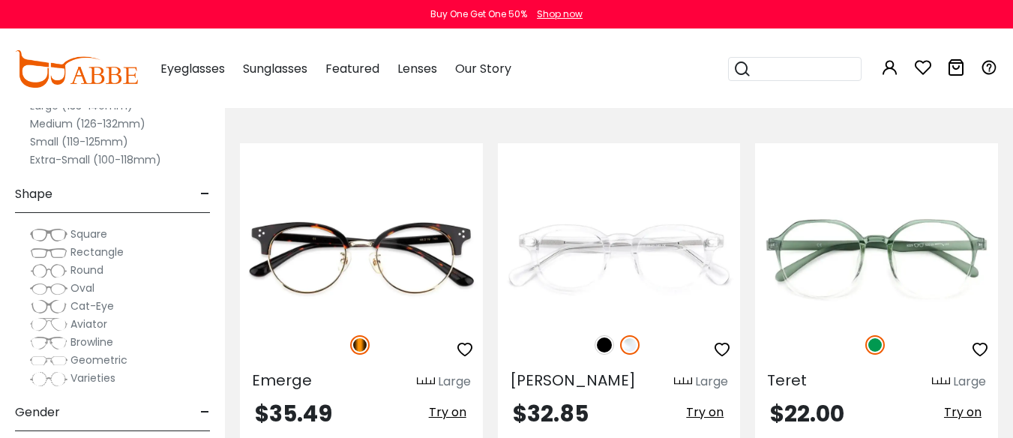
scroll to position [150, 0]
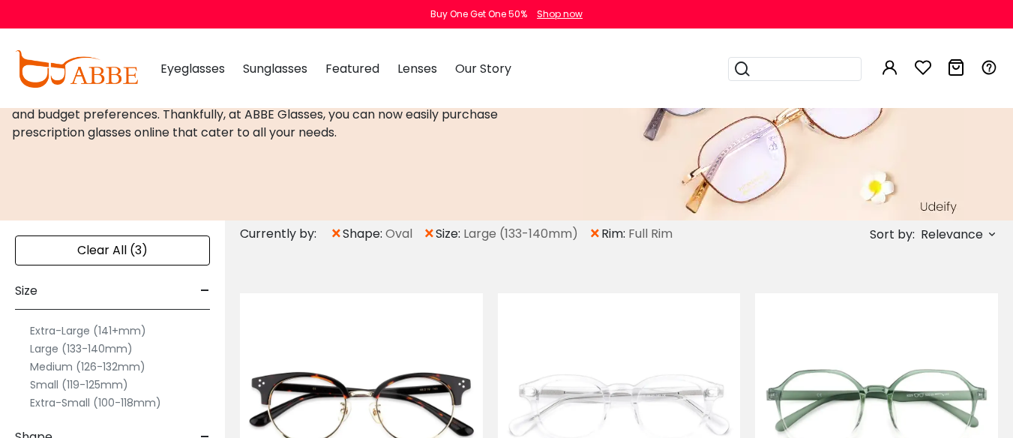
click at [127, 330] on label "Extra-Large (141+mm)" at bounding box center [88, 331] width 116 height 18
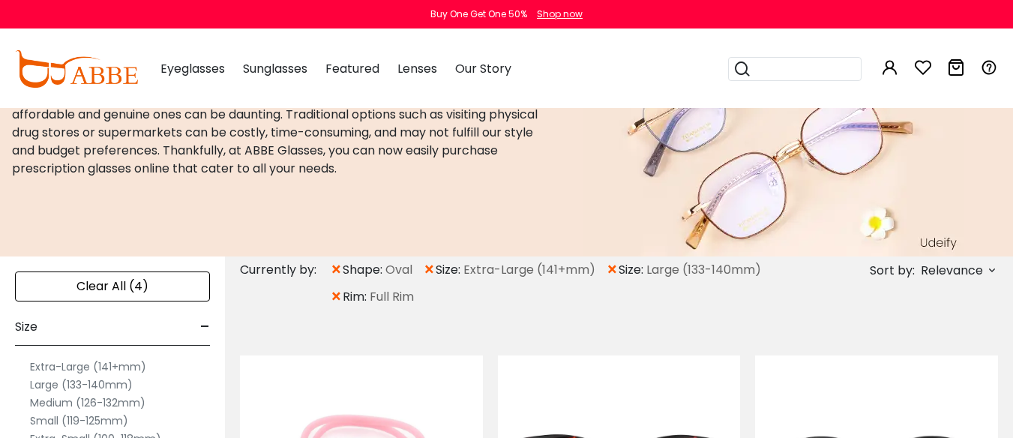
scroll to position [150, 0]
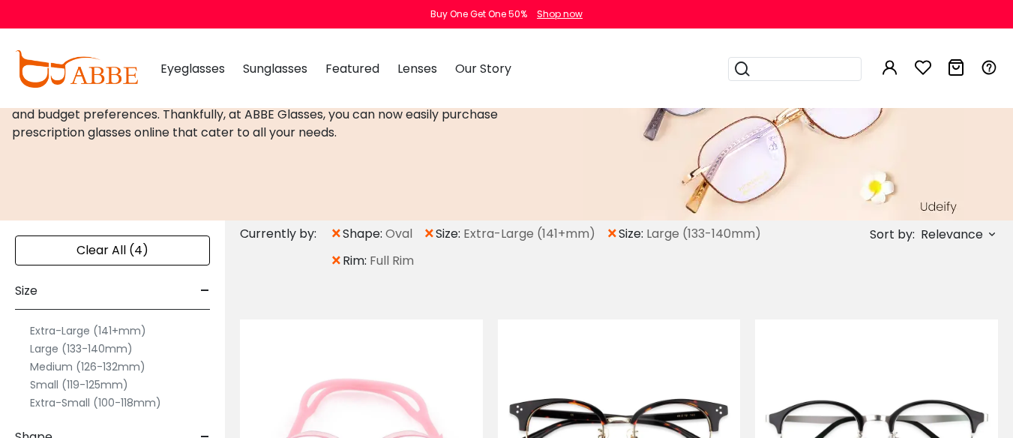
click at [335, 238] on span "×" at bounding box center [336, 233] width 13 height 27
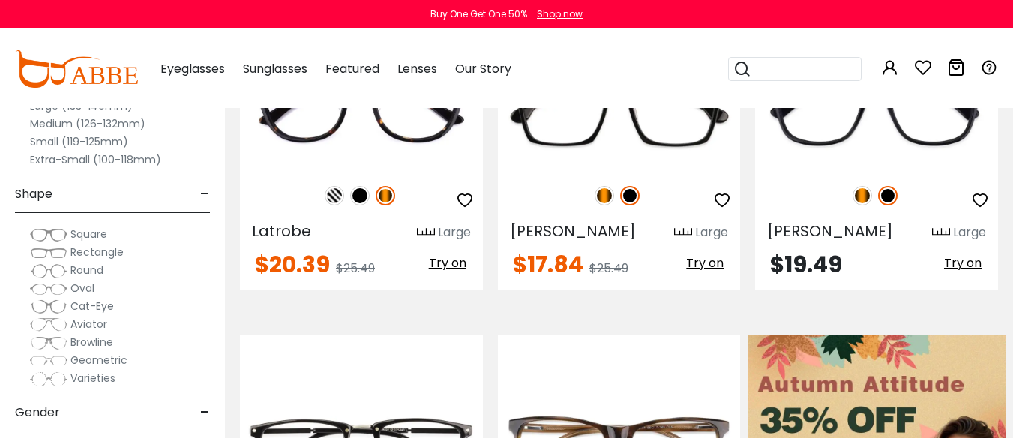
scroll to position [450, 0]
click at [82, 232] on span "Square" at bounding box center [88, 233] width 37 height 15
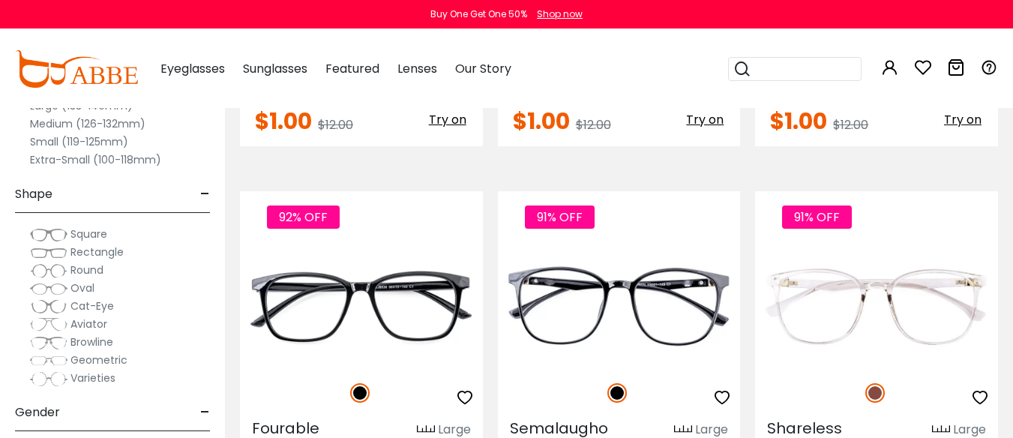
scroll to position [6897, 0]
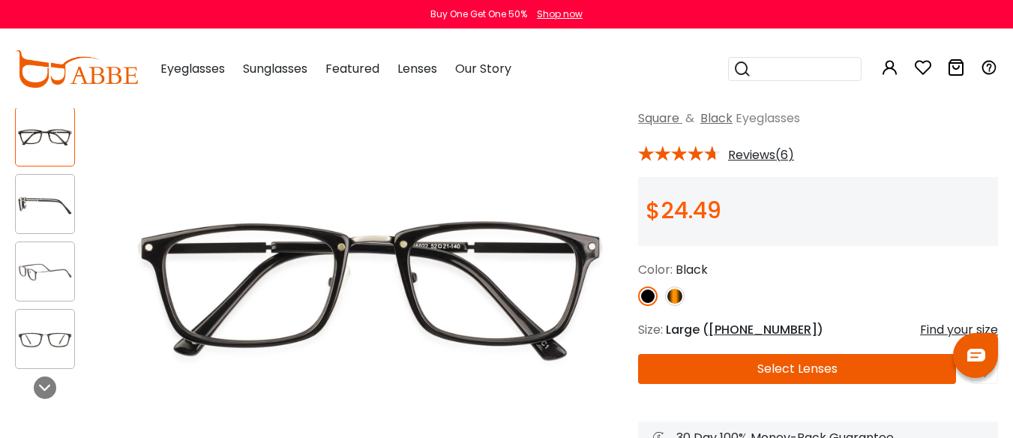
scroll to position [150, 0]
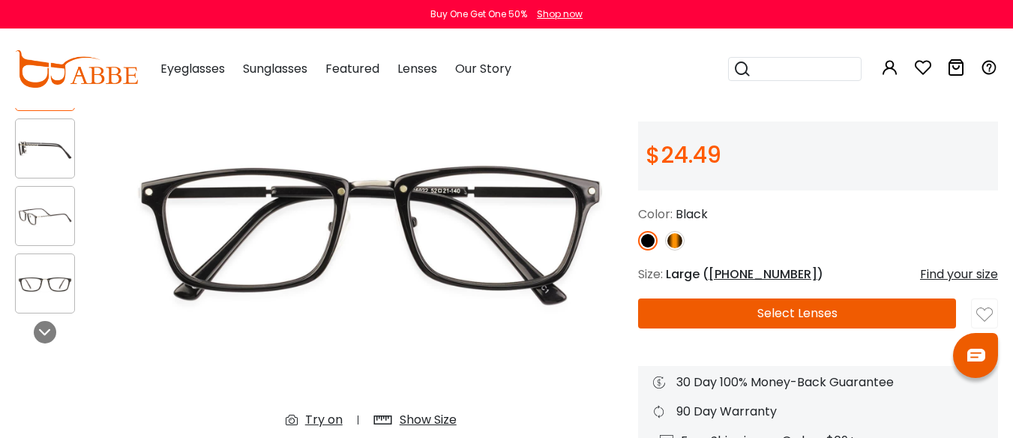
click at [675, 240] on img at bounding box center [674, 240] width 19 height 19
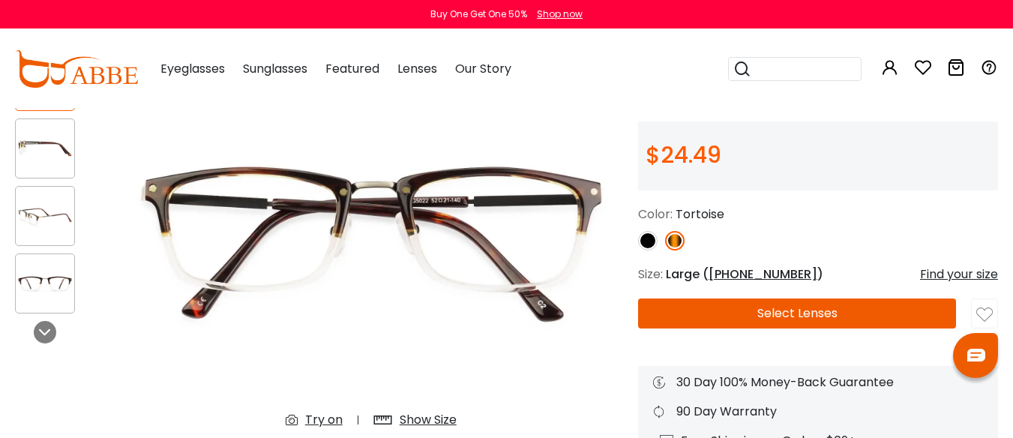
click at [648, 238] on img at bounding box center [647, 240] width 19 height 19
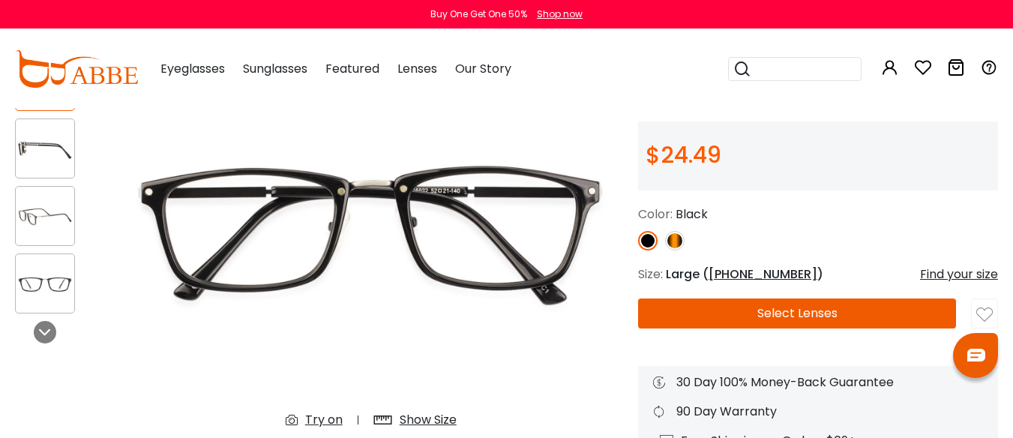
click at [61, 281] on img at bounding box center [45, 283] width 58 height 29
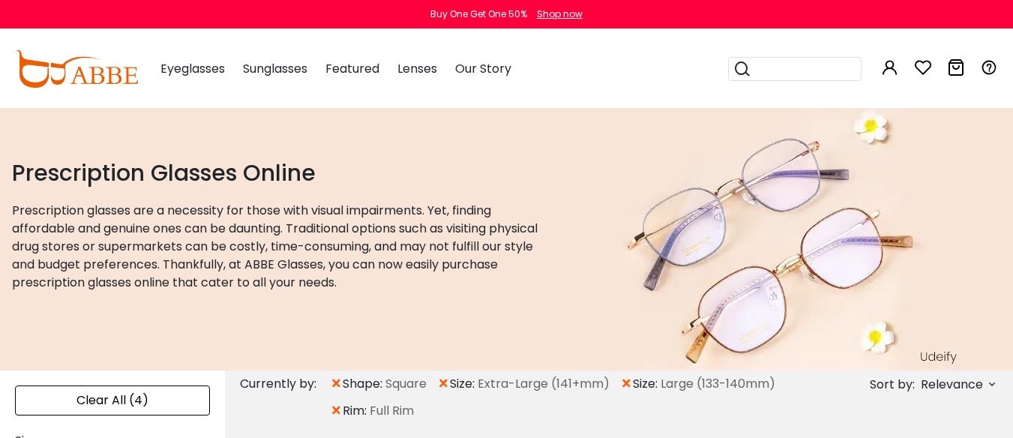
scroll to position [150, 0]
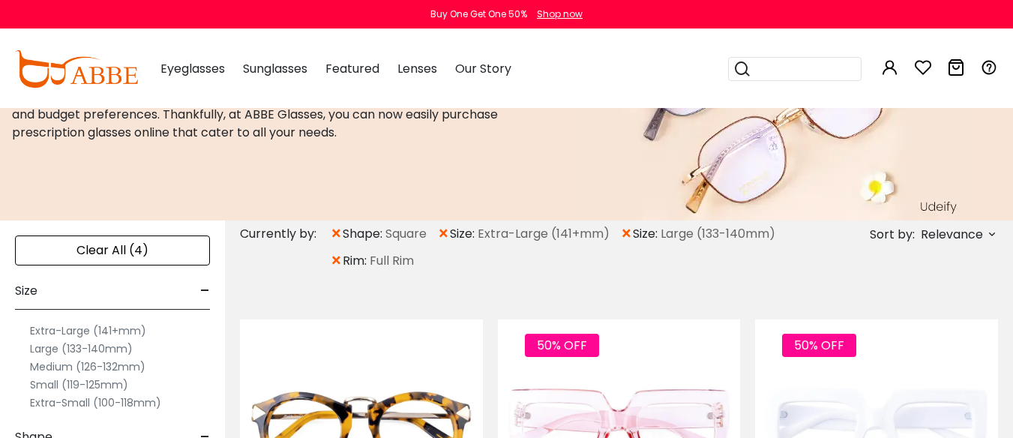
click at [336, 235] on span "×" at bounding box center [336, 233] width 13 height 27
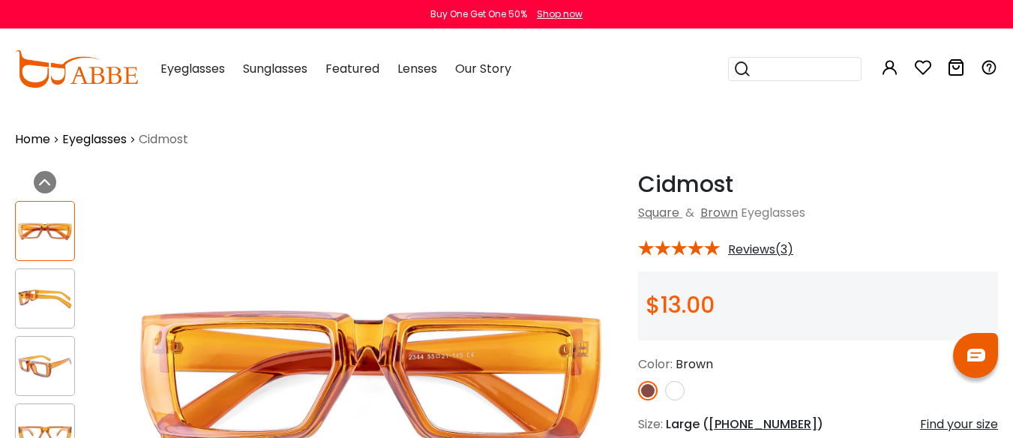
click at [678, 390] on img at bounding box center [674, 390] width 19 height 19
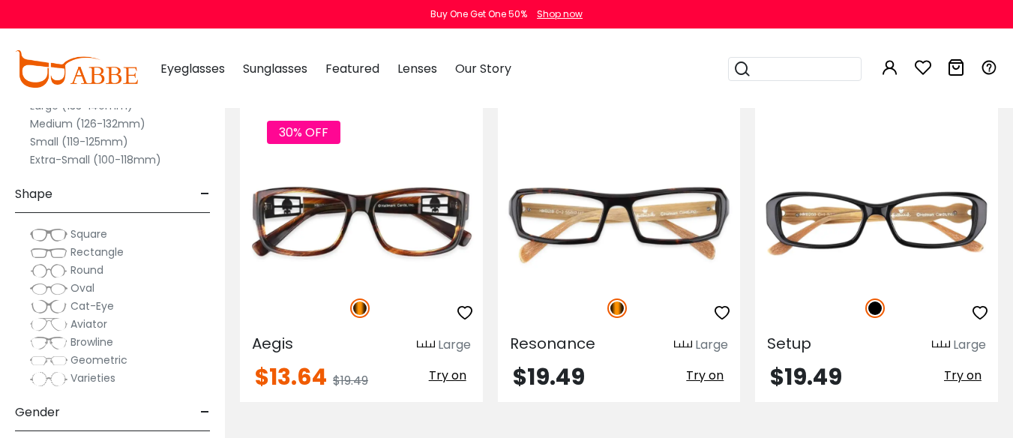
scroll to position [450, 0]
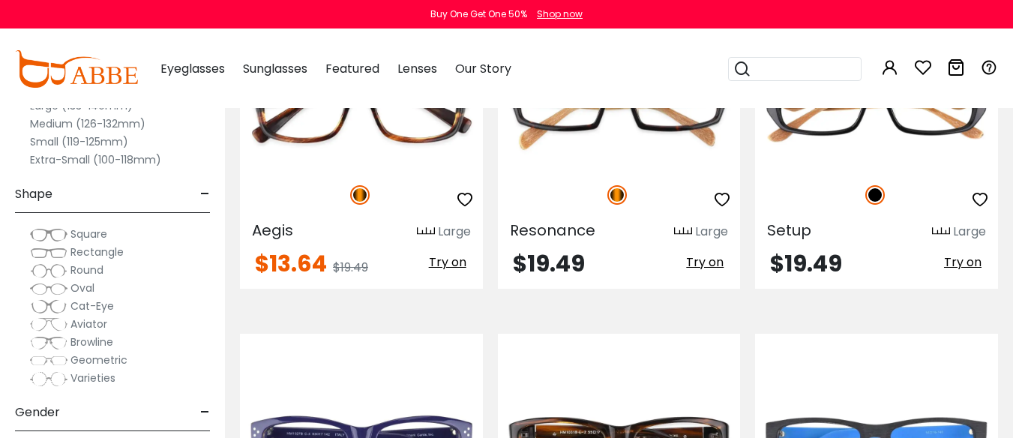
click at [82, 254] on span "Rectangle" at bounding box center [96, 251] width 53 height 15
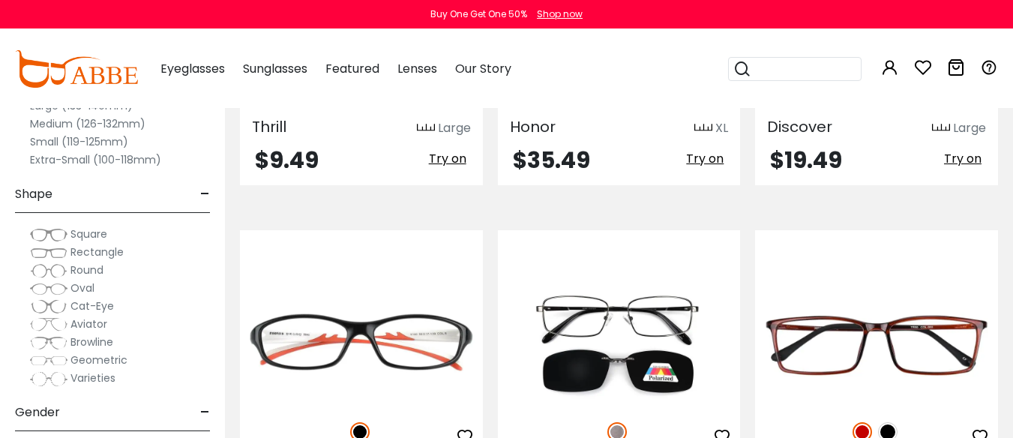
scroll to position [4798, 0]
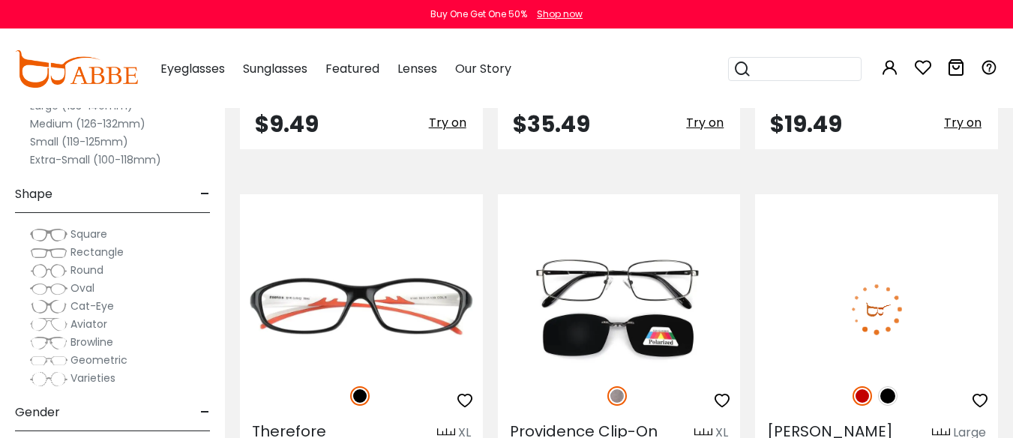
click at [890, 386] on img at bounding box center [887, 395] width 19 height 19
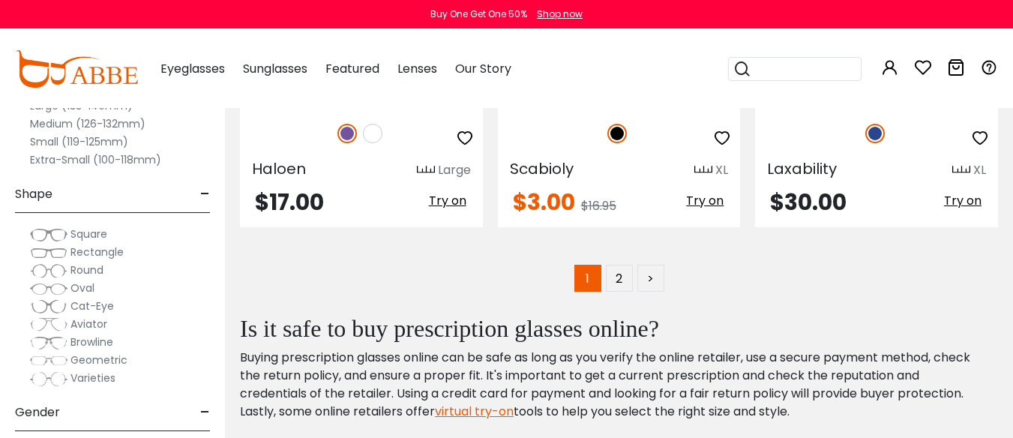
scroll to position [7047, 0]
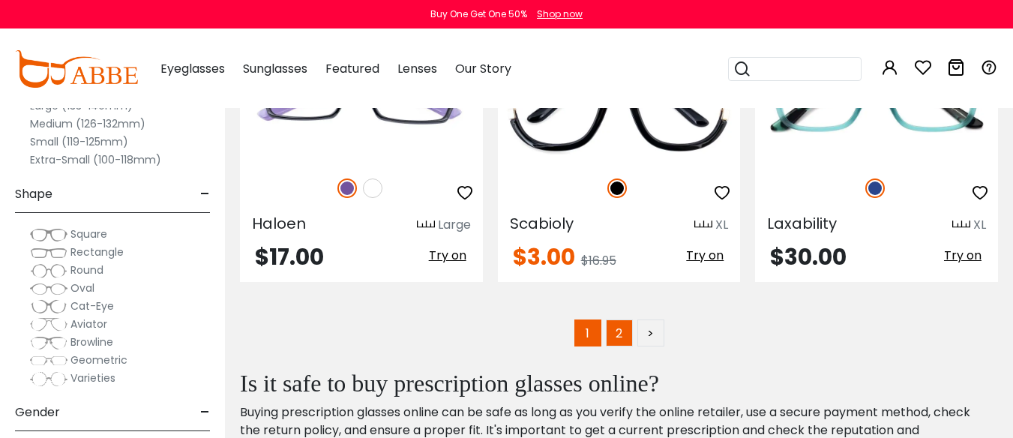
click at [621, 319] on link "2" at bounding box center [619, 332] width 27 height 27
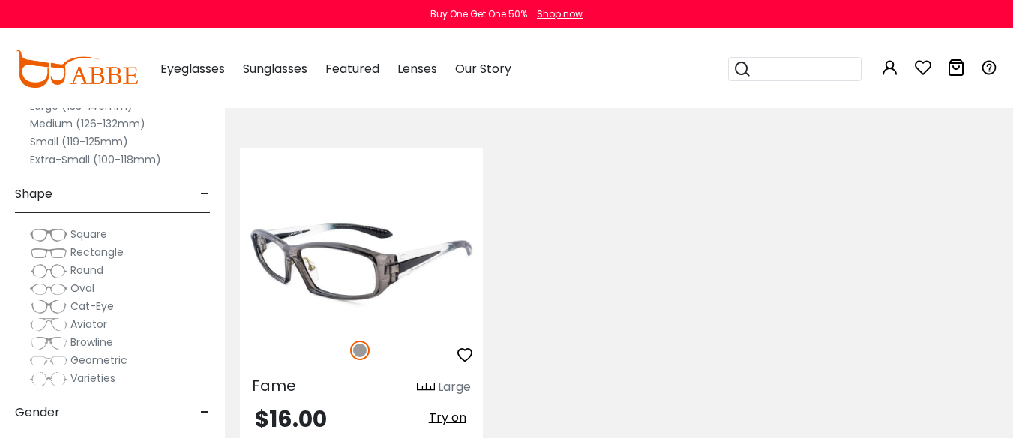
scroll to position [1349, 0]
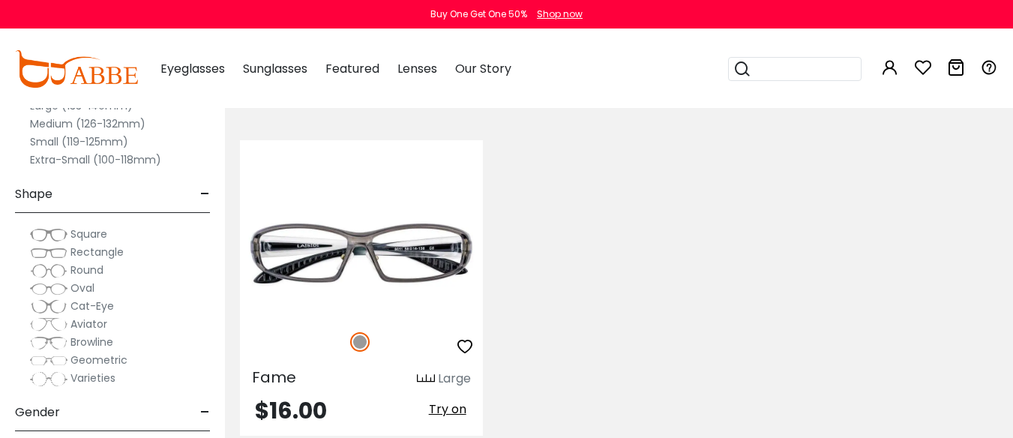
click at [61, 289] on img at bounding box center [48, 288] width 37 height 15
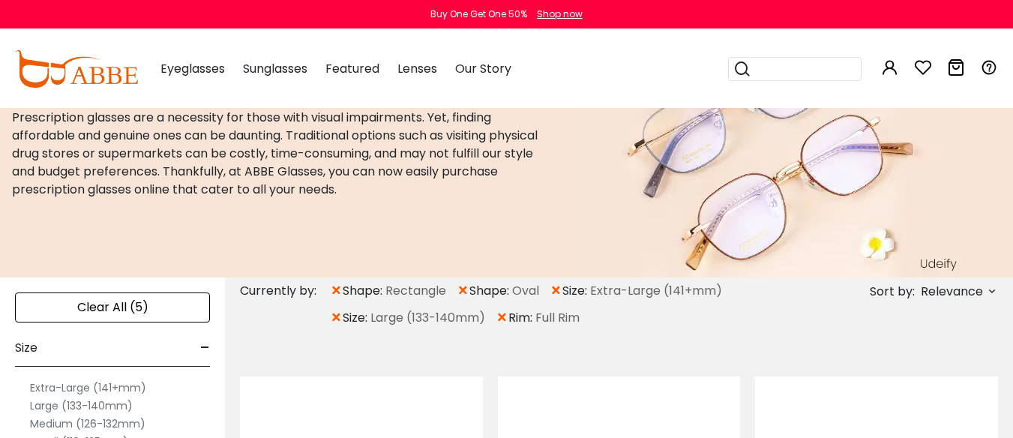
scroll to position [150, 0]
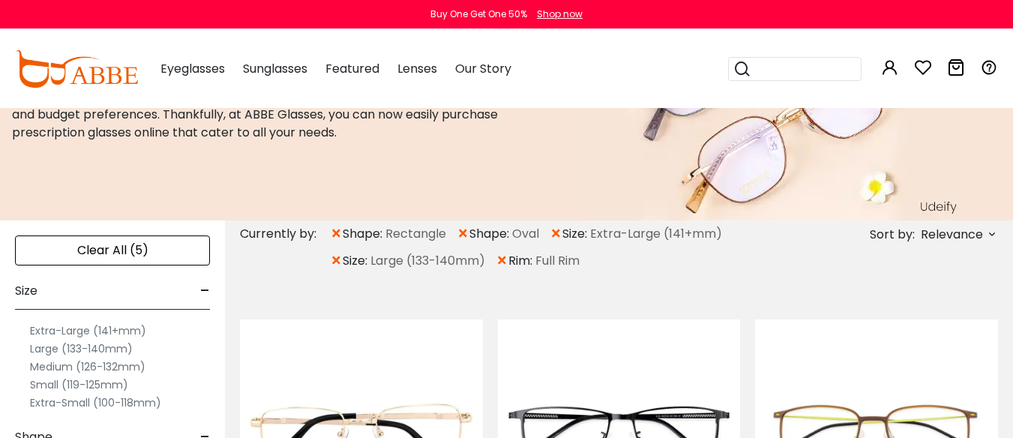
click at [337, 233] on span "×" at bounding box center [336, 233] width 13 height 27
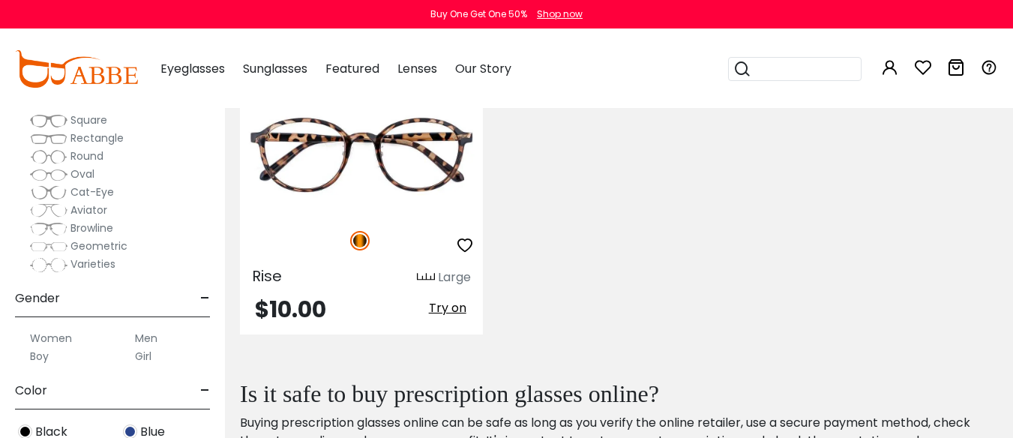
scroll to position [150, 0]
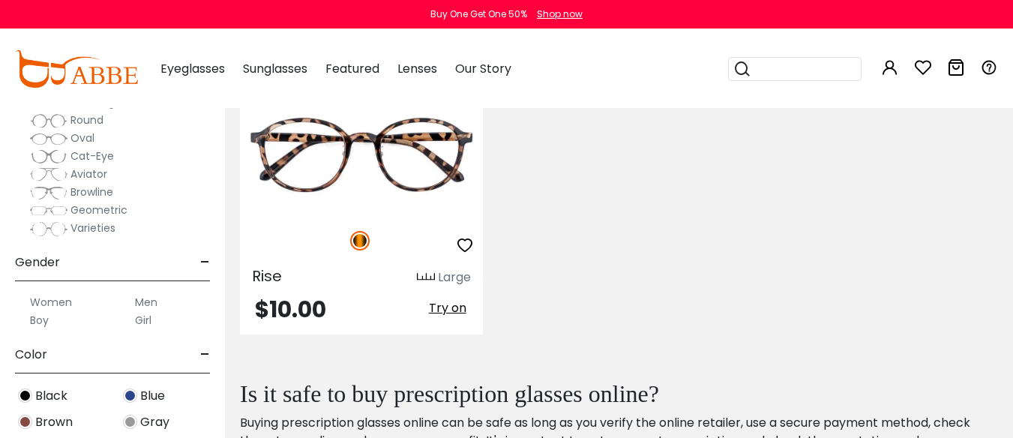
click at [83, 169] on span "Aviator" at bounding box center [88, 173] width 37 height 15
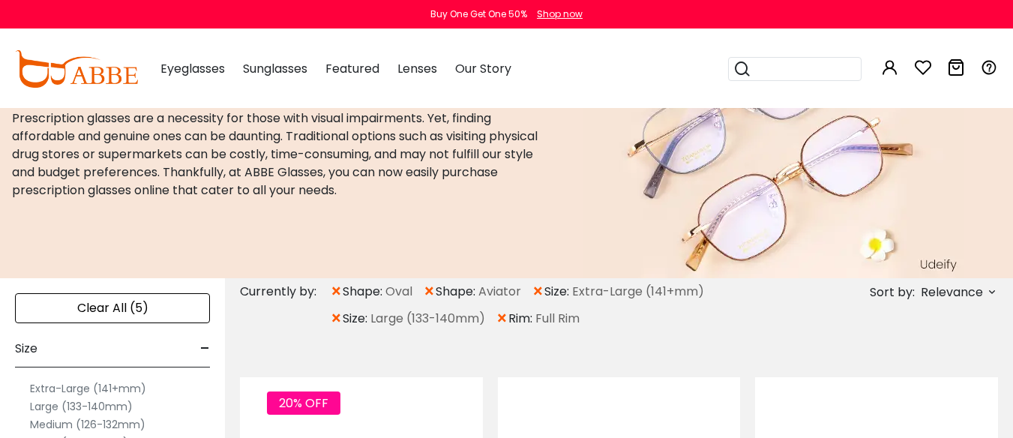
scroll to position [150, 0]
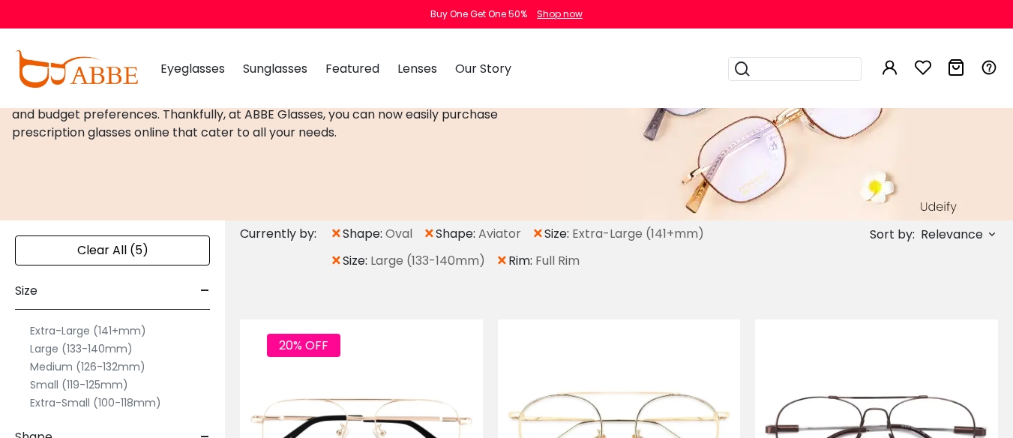
click at [340, 232] on span "×" at bounding box center [336, 233] width 13 height 27
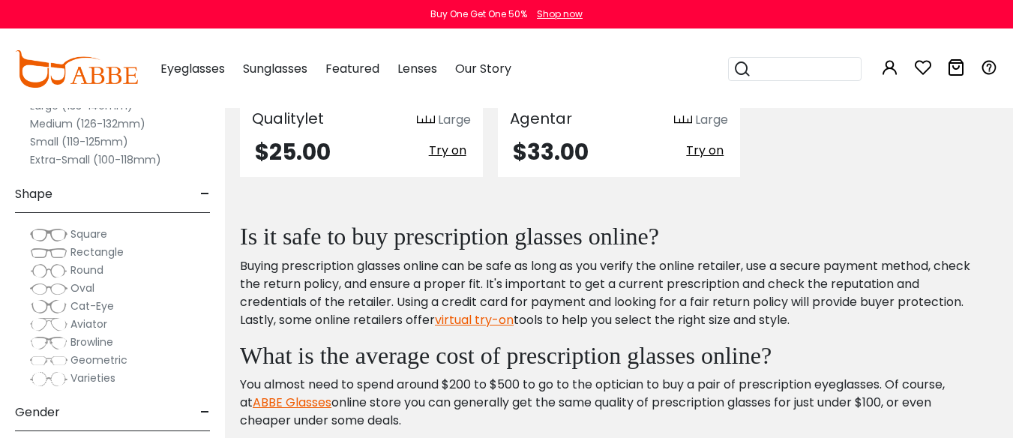
scroll to position [2099, 0]
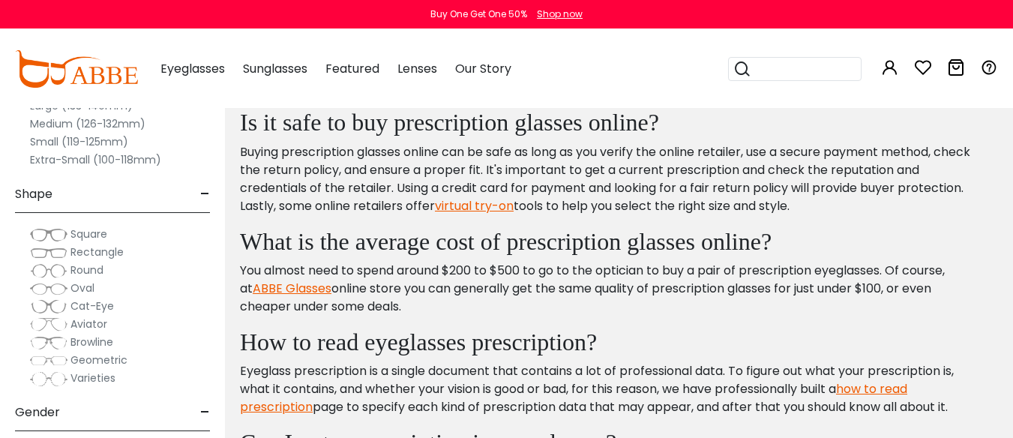
click at [46, 341] on img at bounding box center [48, 342] width 37 height 15
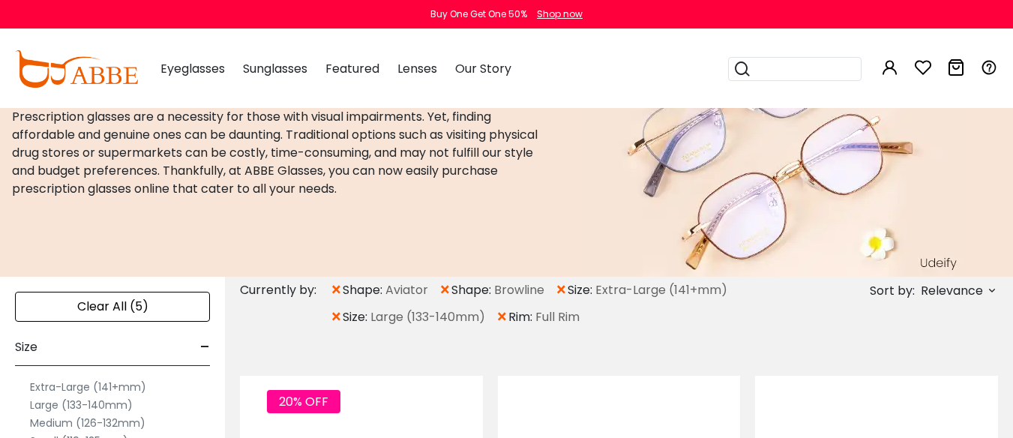
scroll to position [150, 0]
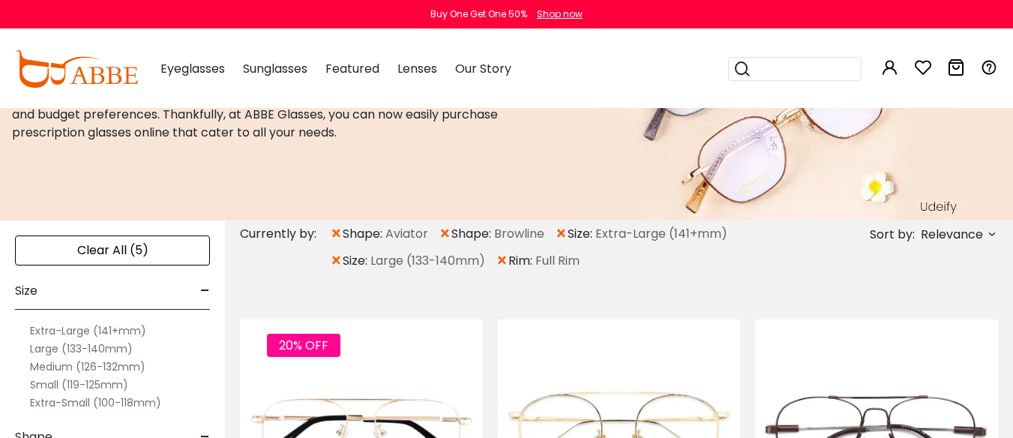
click at [340, 236] on span "×" at bounding box center [336, 233] width 13 height 27
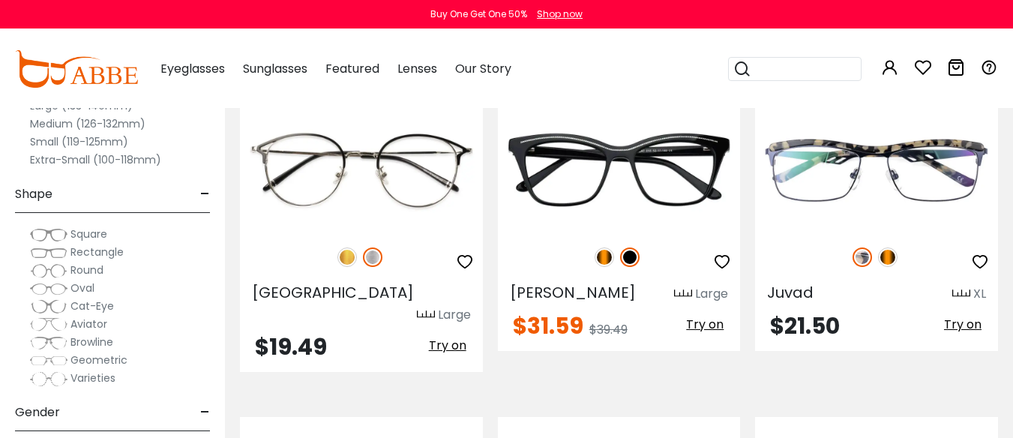
scroll to position [450, 0]
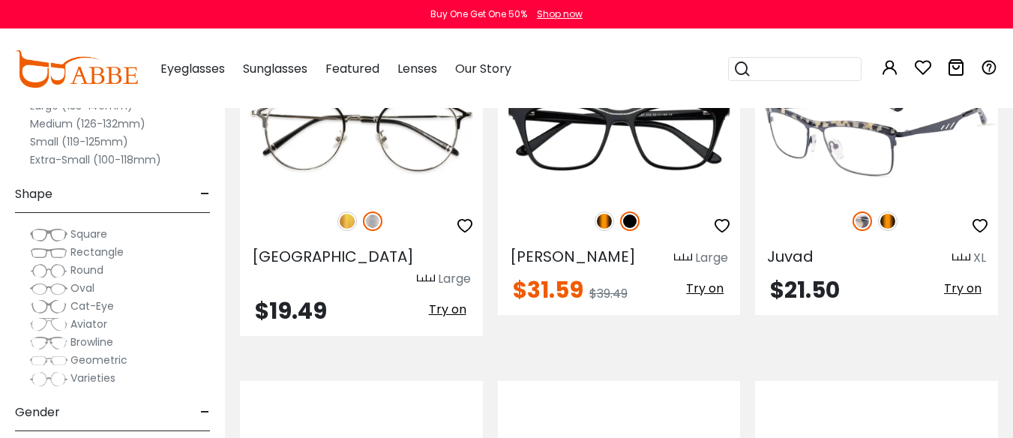
click at [885, 223] on img at bounding box center [887, 220] width 19 height 19
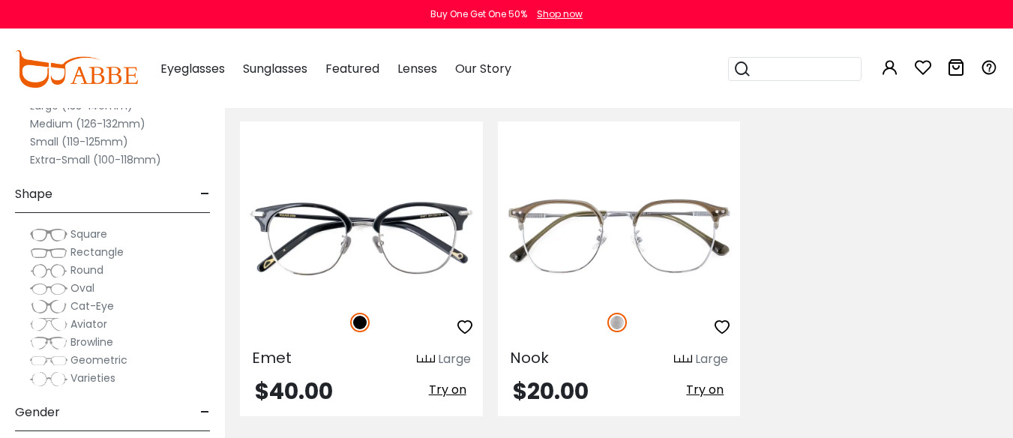
scroll to position [1199, 0]
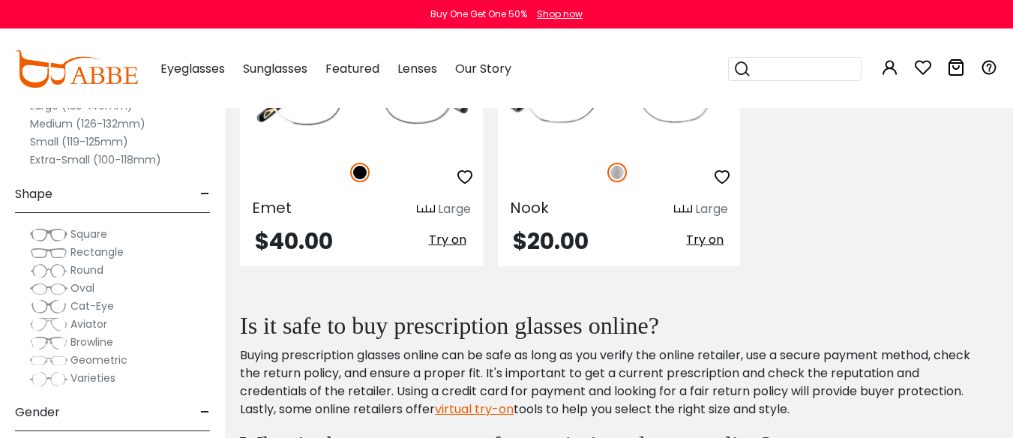
click at [88, 359] on span "Geometric" at bounding box center [98, 359] width 57 height 15
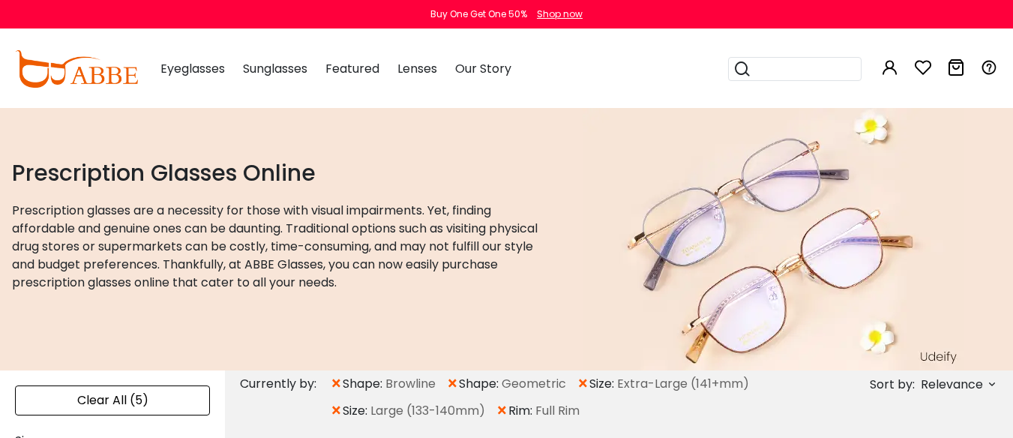
click at [332, 382] on span "×" at bounding box center [336, 383] width 13 height 27
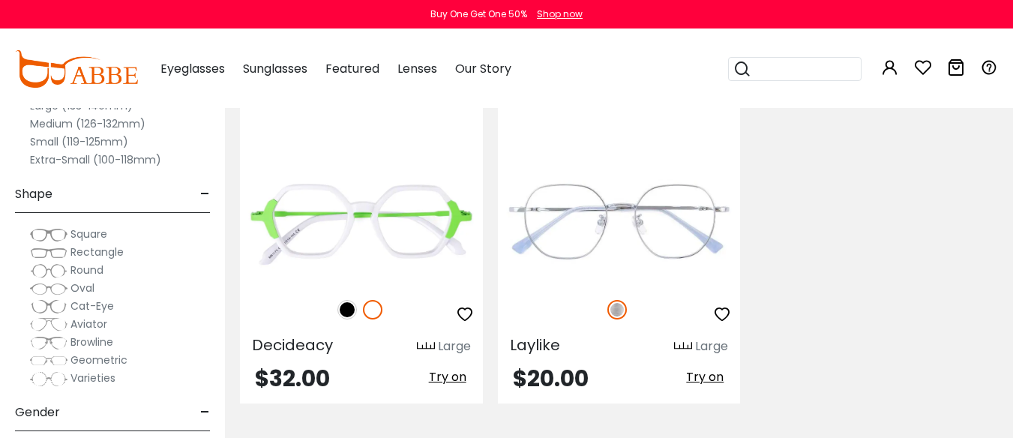
scroll to position [2249, 0]
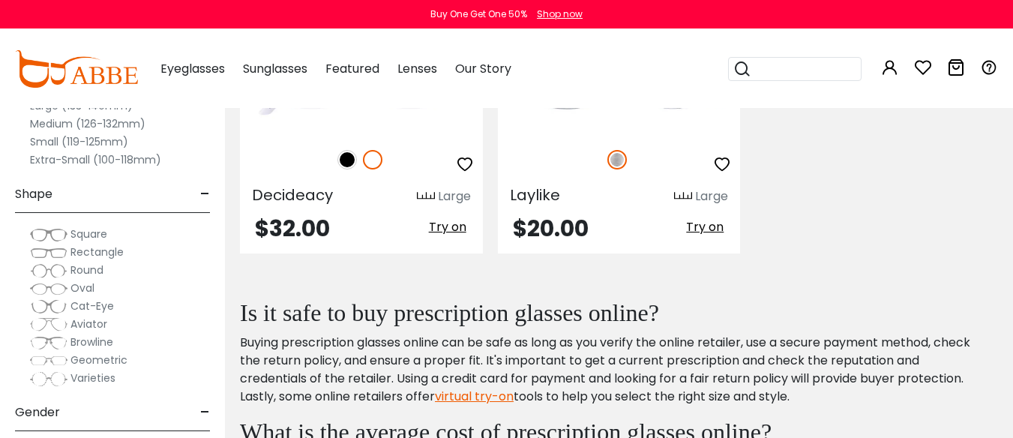
click at [99, 377] on span "Varieties" at bounding box center [92, 377] width 45 height 15
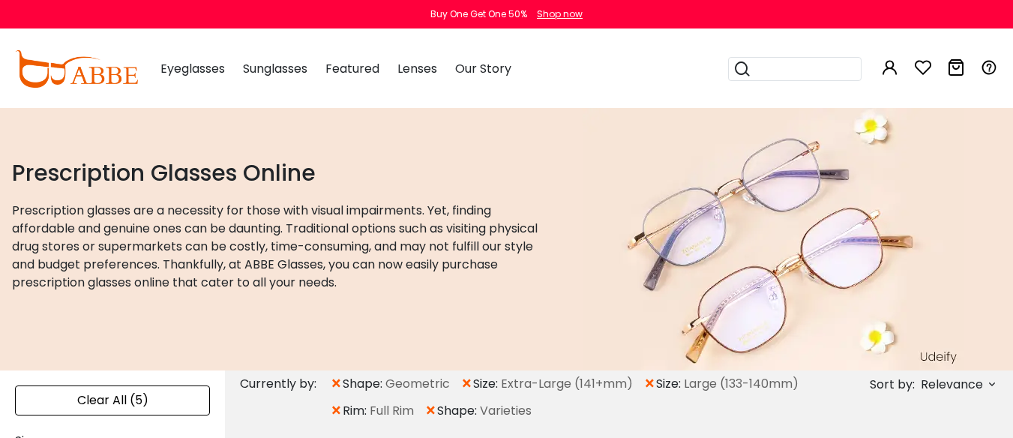
scroll to position [150, 0]
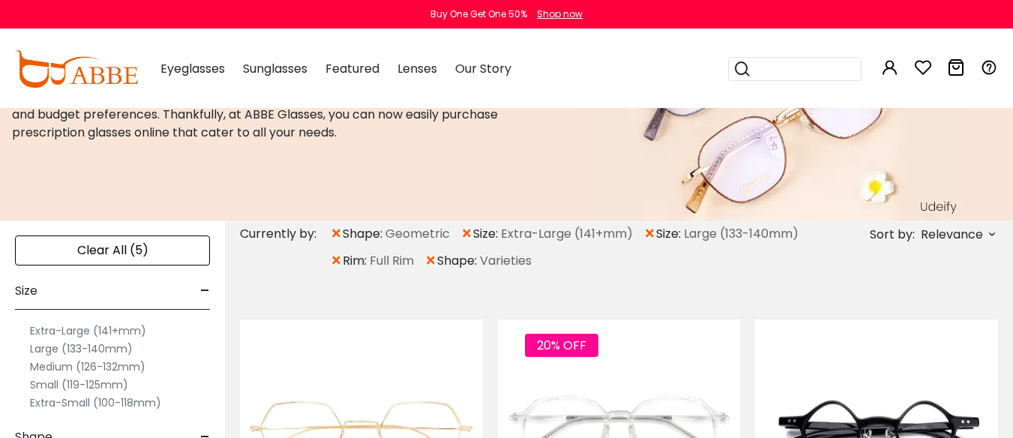
click at [337, 233] on span "×" at bounding box center [336, 233] width 13 height 27
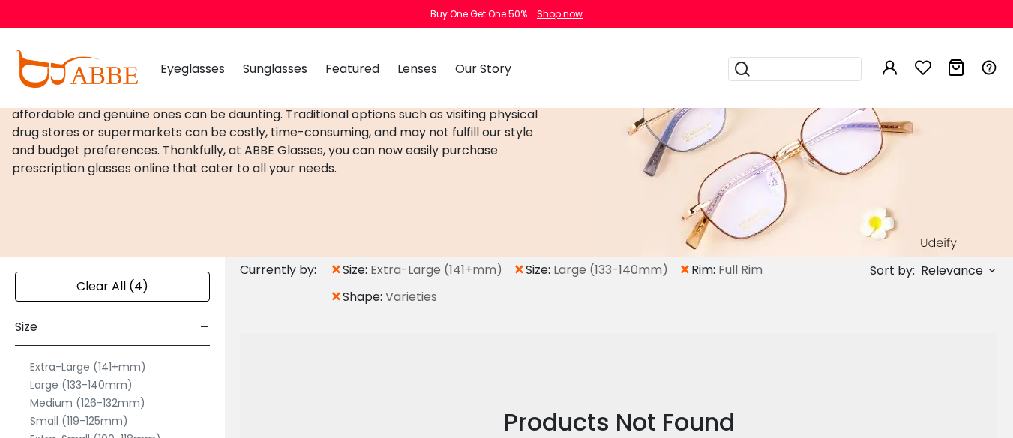
scroll to position [150, 0]
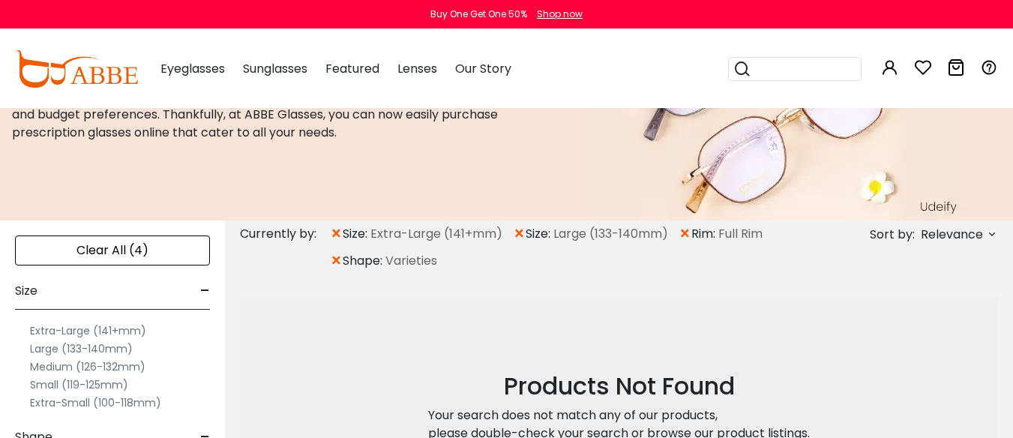
click at [337, 257] on span "×" at bounding box center [336, 260] width 13 height 27
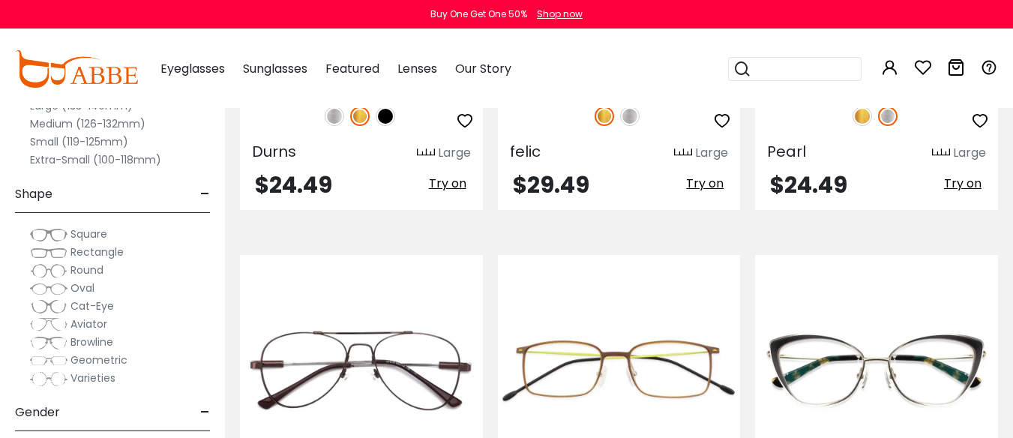
scroll to position [2399, 0]
